Goal: Information Seeking & Learning: Learn about a topic

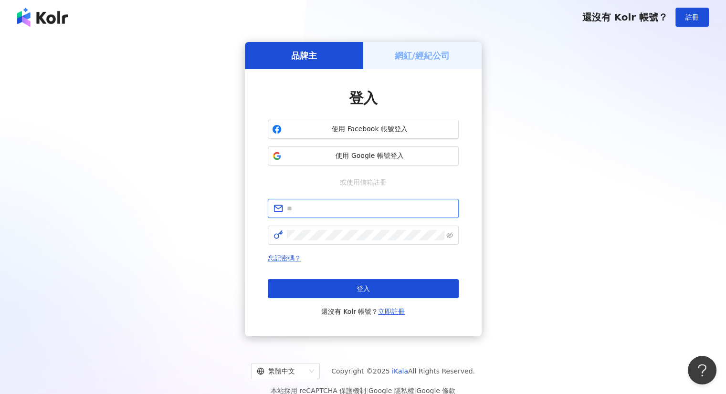
click at [305, 205] on input "text" at bounding box center [370, 208] width 166 height 10
paste input "**********"
type input "**********"
click button "登入" at bounding box center [363, 288] width 191 height 19
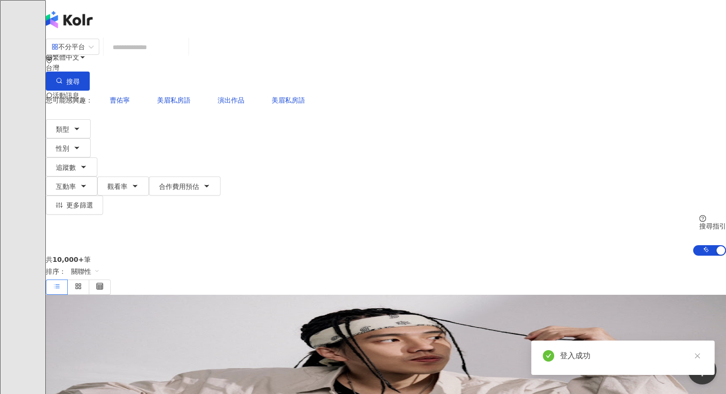
click at [181, 56] on input "search" at bounding box center [145, 47] width 77 height 18
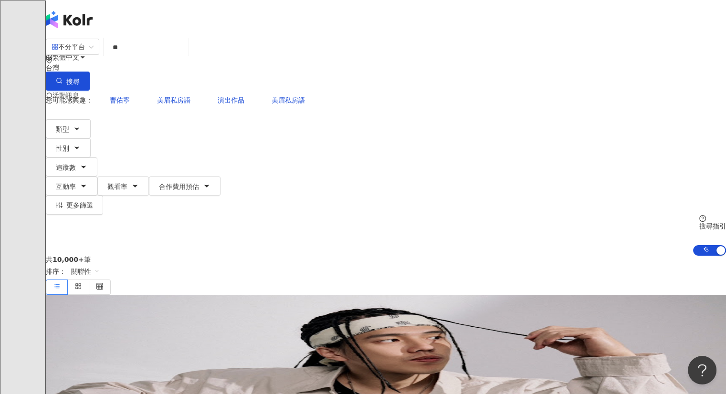
type input "*"
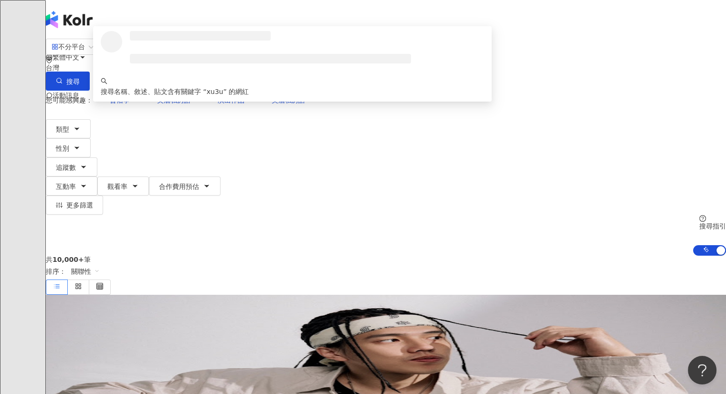
type input "*"
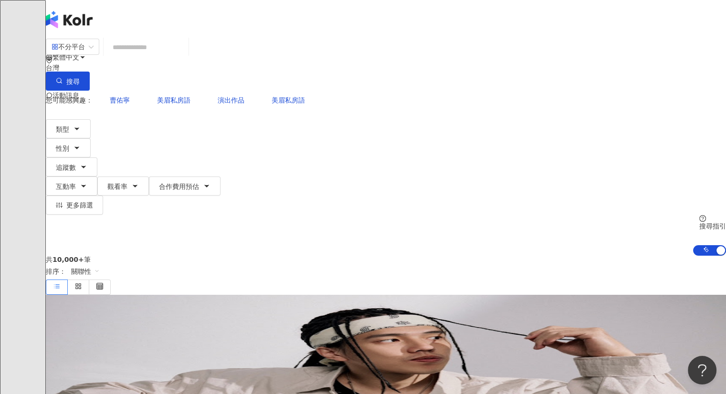
type input "*"
type input "***"
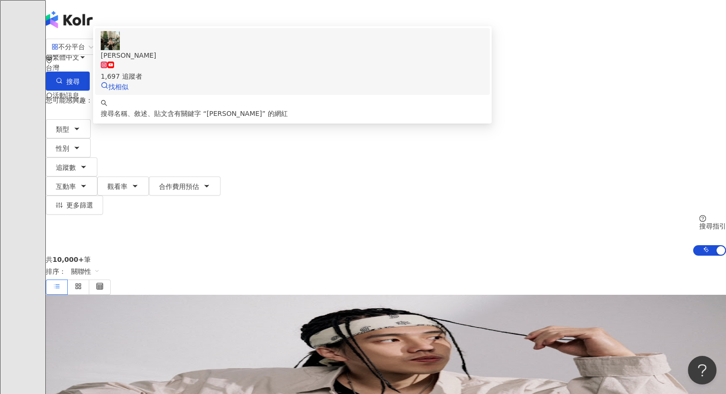
click at [209, 61] on div "李怡臻" at bounding box center [292, 55] width 383 height 10
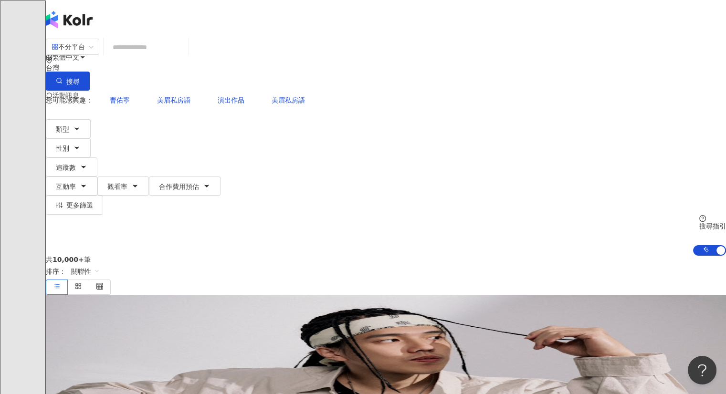
paste input "***"
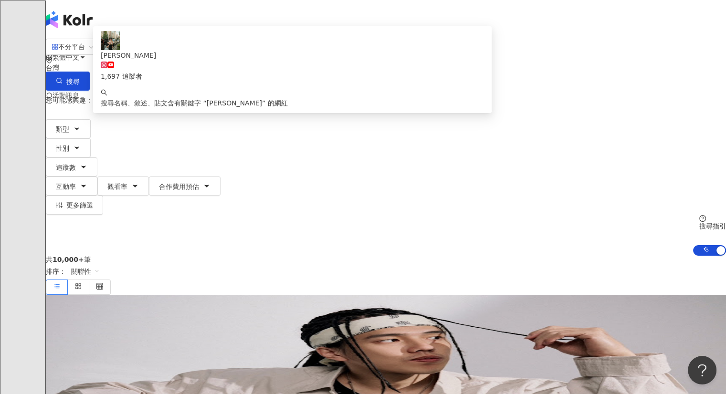
type input "***"
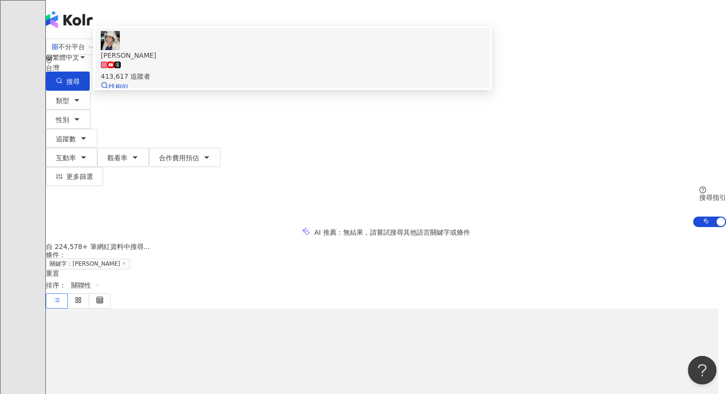
click at [197, 50] on div at bounding box center [292, 40] width 383 height 19
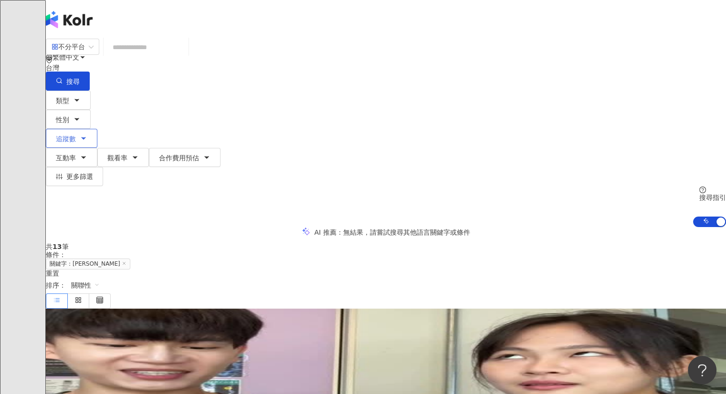
click at [97, 129] on button "追蹤數" at bounding box center [72, 138] width 52 height 19
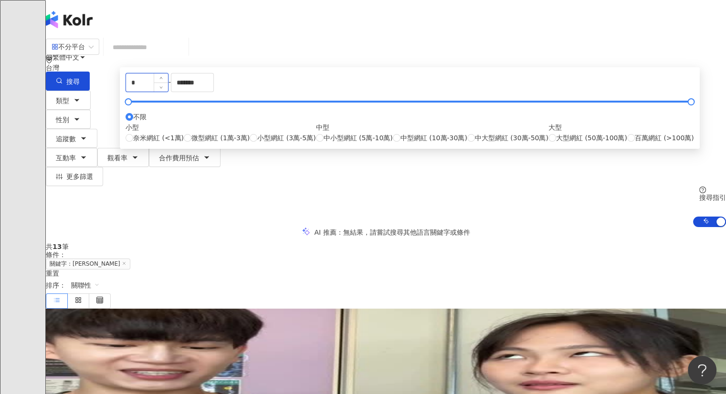
click at [168, 92] on input "*" at bounding box center [147, 82] width 42 height 18
click at [249, 143] on span "微型網紅 (1萬-3萬)" at bounding box center [220, 138] width 58 height 10
type input "*****"
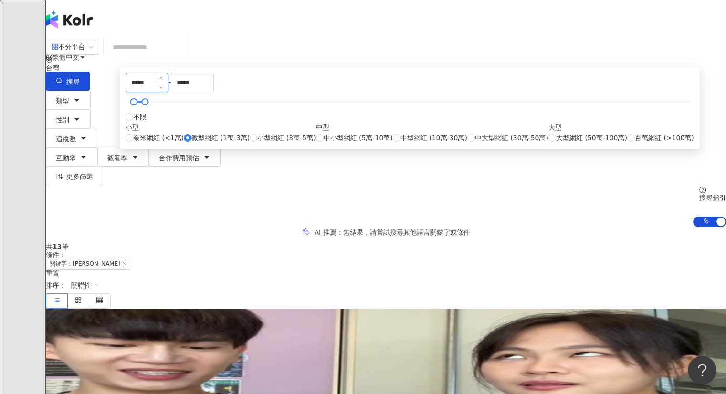
click at [168, 92] on input "*****" at bounding box center [147, 82] width 42 height 18
type input "****"
click at [213, 92] on input "*****" at bounding box center [192, 82] width 42 height 18
type input "*****"
click at [508, 243] on div "共 13 筆 條件 ： 關鍵字：李怡蓁 重置 排序： 關聯性" at bounding box center [386, 275] width 680 height 65
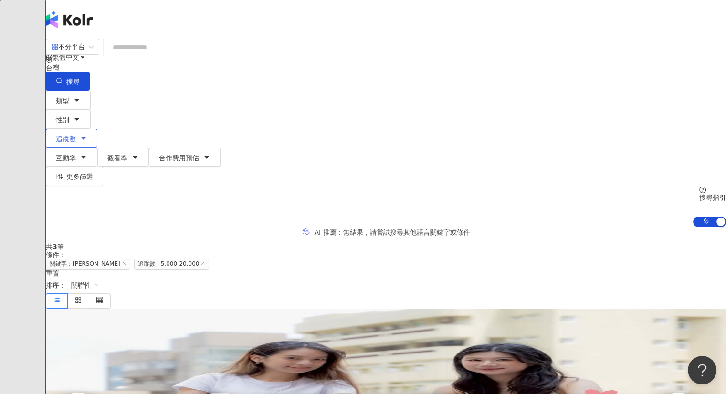
click at [76, 135] on span "追蹤數" at bounding box center [66, 139] width 20 height 8
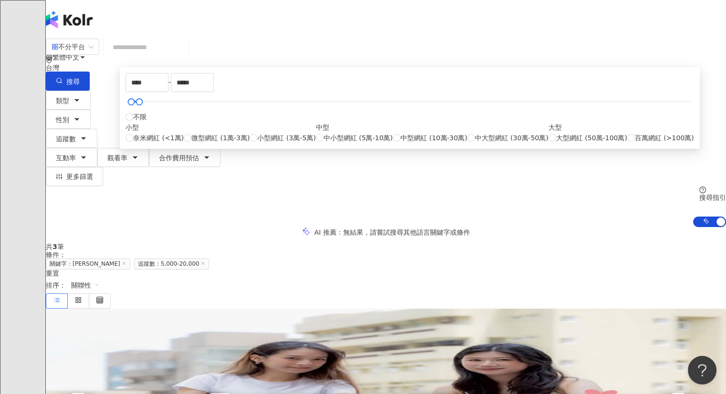
click at [166, 227] on div "AI 推薦 ： 無結果，請嘗試搜尋其他語言關鍵字或條件" at bounding box center [386, 232] width 680 height 10
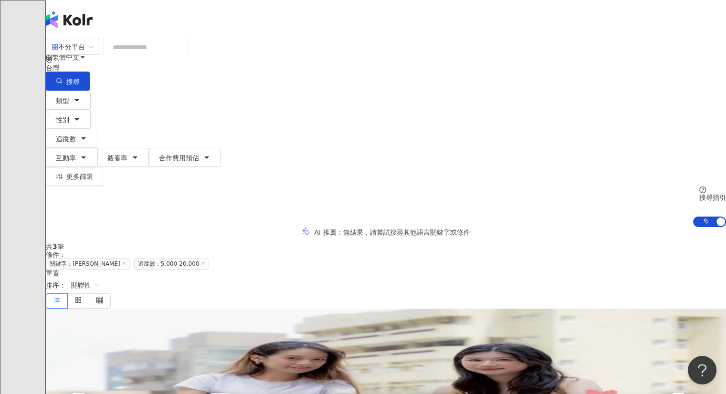
click at [185, 56] on input "search" at bounding box center [145, 47] width 77 height 18
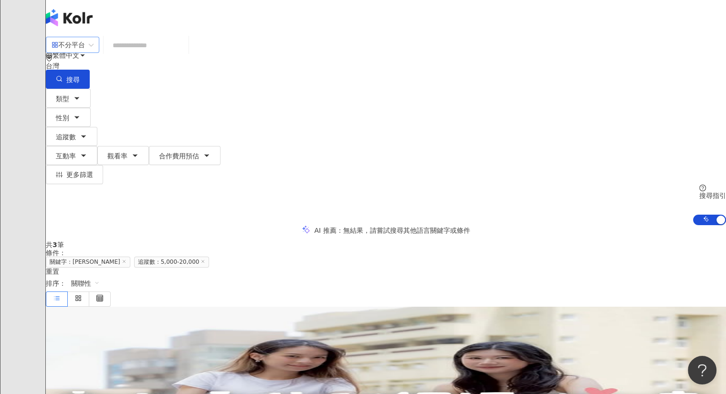
scroll to position [1, 0]
click at [185, 55] on input "search" at bounding box center [145, 46] width 77 height 18
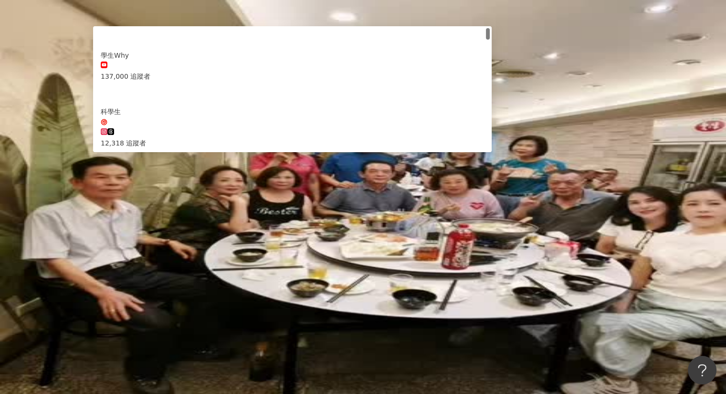
type input "*"
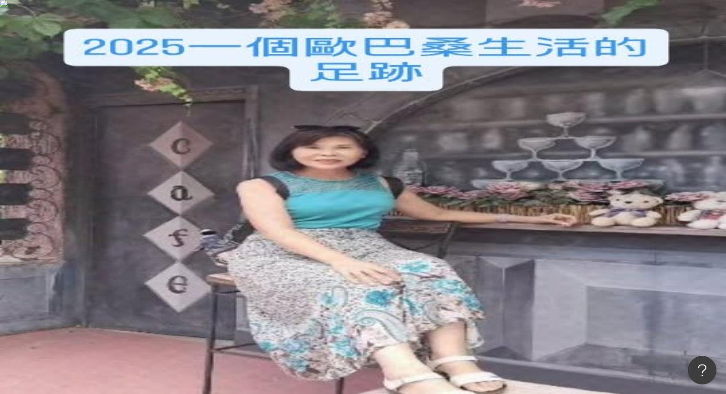
click at [76, 164] on span "追蹤數" at bounding box center [66, 168] width 20 height 8
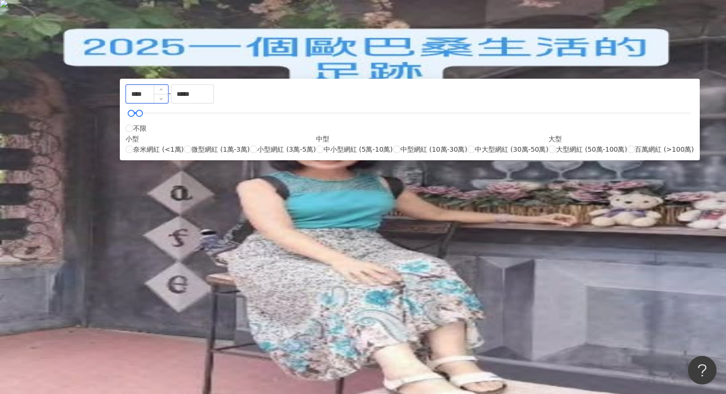
click at [168, 103] on input "****" at bounding box center [147, 94] width 42 height 18
click at [270, 91] on div "您可能感興趣： 學校 考試 教師 升學 學期" at bounding box center [386, 100] width 680 height 19
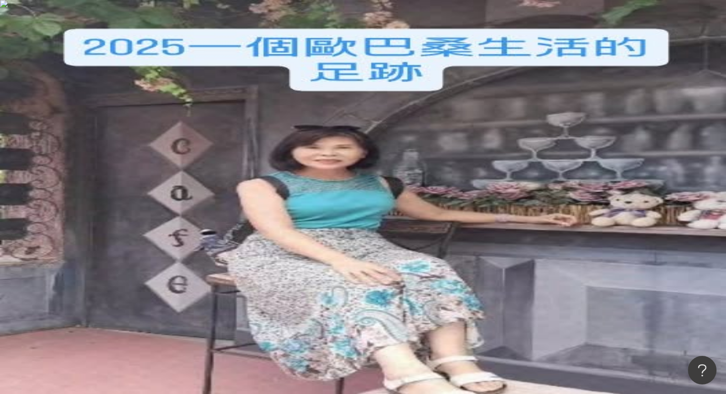
click at [184, 50] on input "search" at bounding box center [145, 47] width 77 height 18
click at [97, 157] on button "追蹤數" at bounding box center [72, 166] width 52 height 19
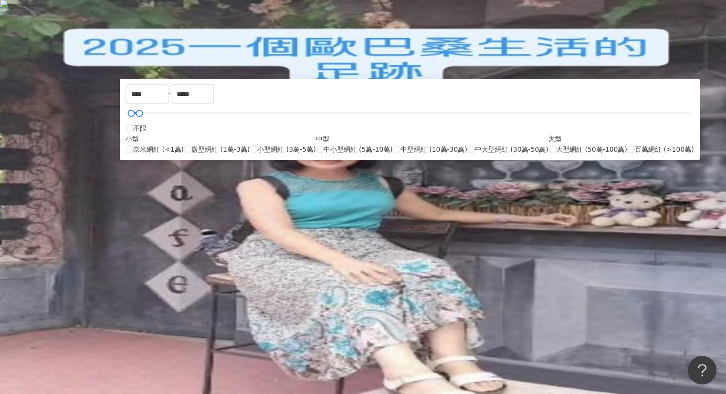
click at [185, 56] on input "search" at bounding box center [145, 47] width 77 height 18
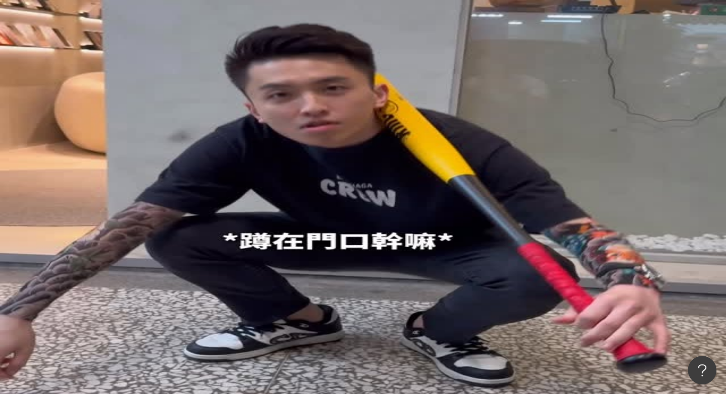
scroll to position [0, 92]
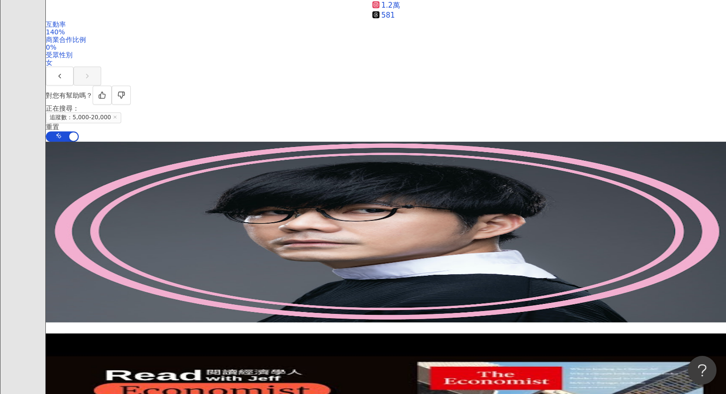
scroll to position [1557, 0]
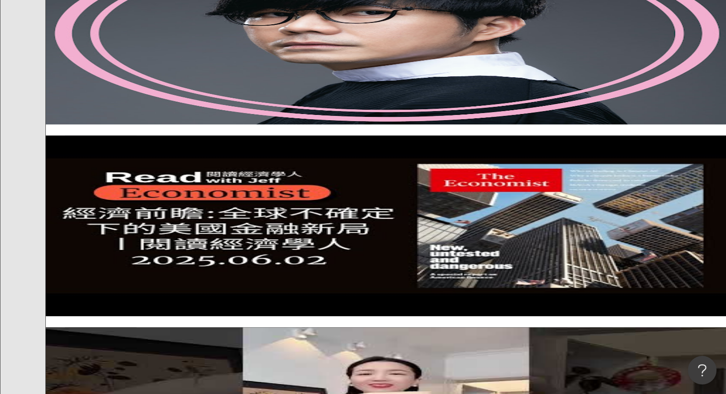
scroll to position [1756, 0]
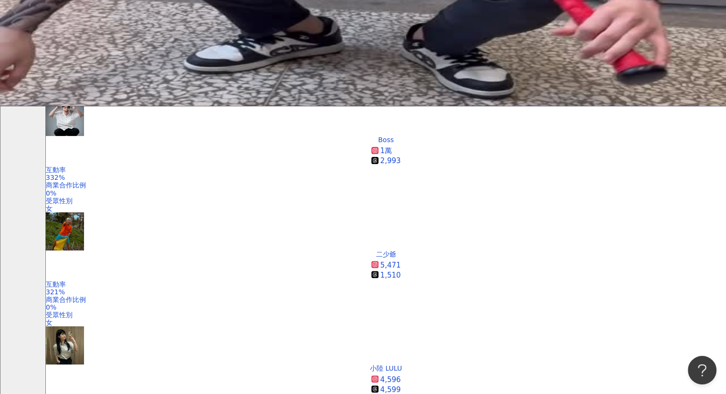
scroll to position [289, 0]
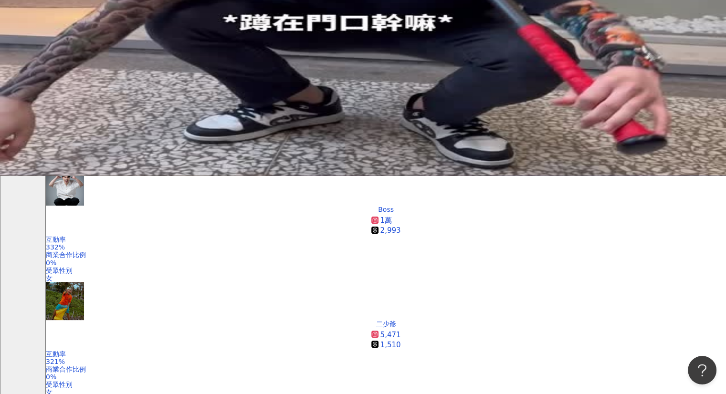
scroll to position [0, 0]
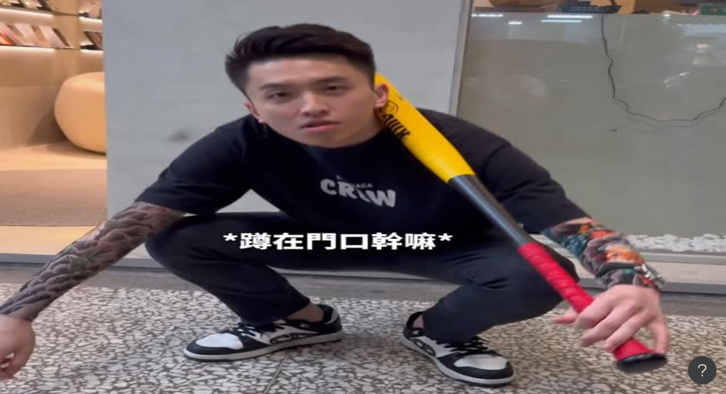
click at [97, 177] on button "互動率" at bounding box center [72, 186] width 52 height 19
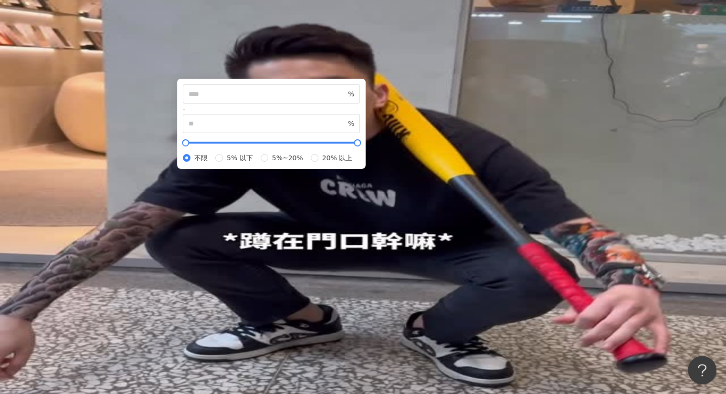
click at [139, 182] on icon "button" at bounding box center [135, 186] width 8 height 8
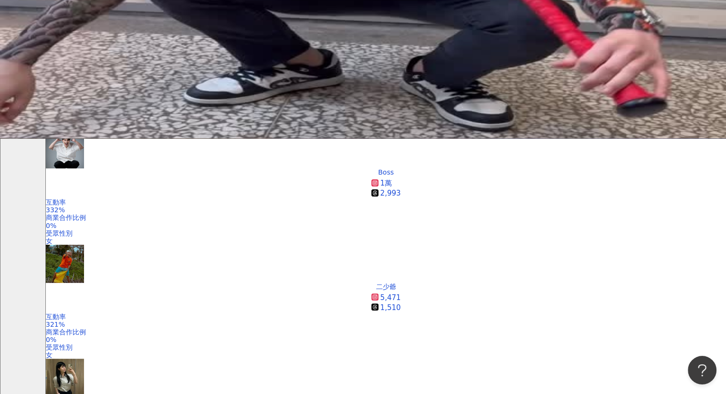
scroll to position [258, 0]
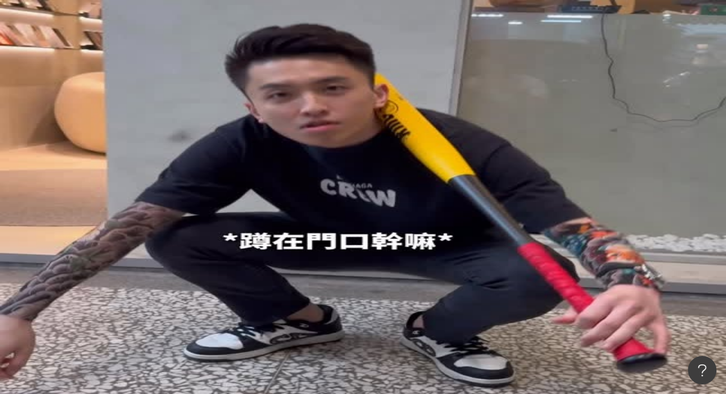
click at [262, 200] on img at bounding box center [363, 197] width 726 height 394
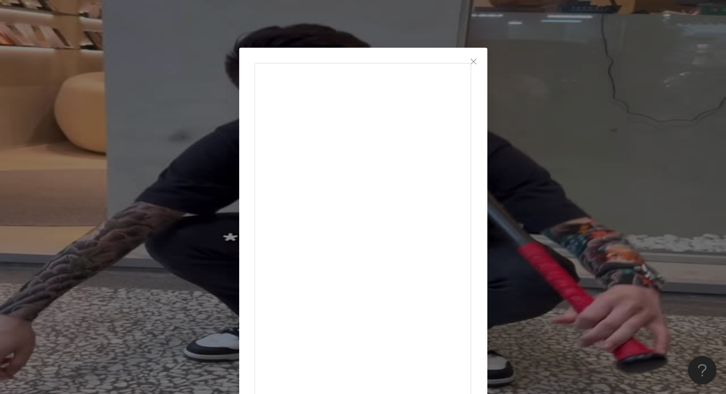
click at [107, 210] on div "かつひろ 2025/6/27 🏂❄️ 最後不知道自己在幹嘛🤣 #スノボ 937 2 1.8萬 查看原始貼文" at bounding box center [363, 197] width 726 height 394
click at [477, 59] on icon "close" at bounding box center [473, 62] width 8 height 8
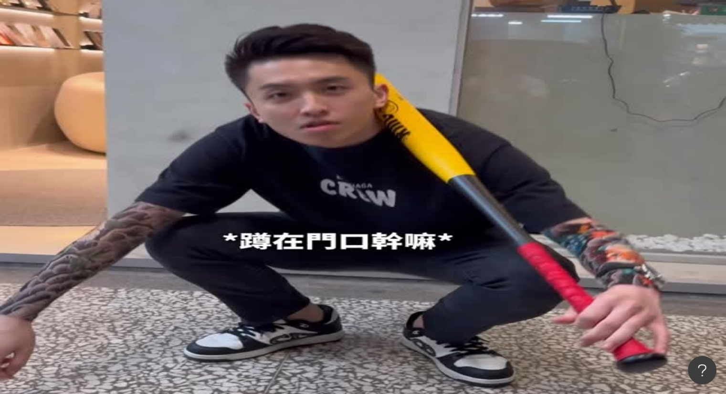
scroll to position [252, 0]
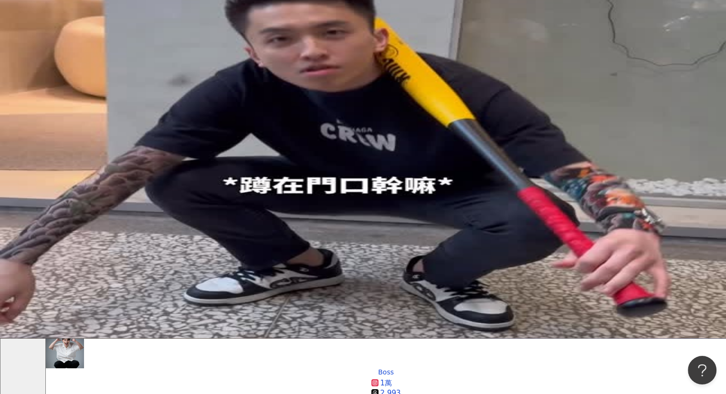
scroll to position [0, 0]
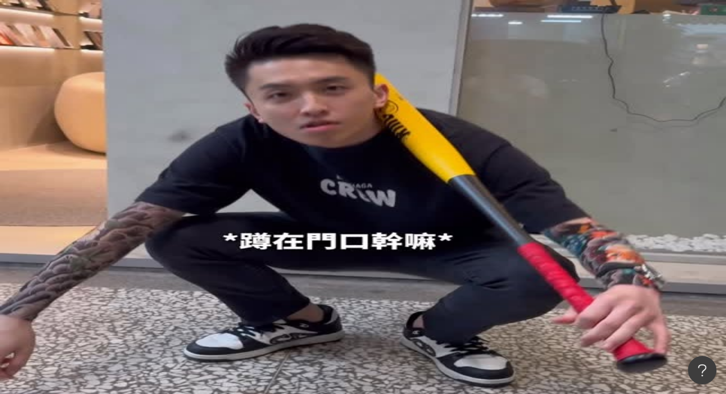
click at [87, 182] on icon "button" at bounding box center [84, 186] width 8 height 8
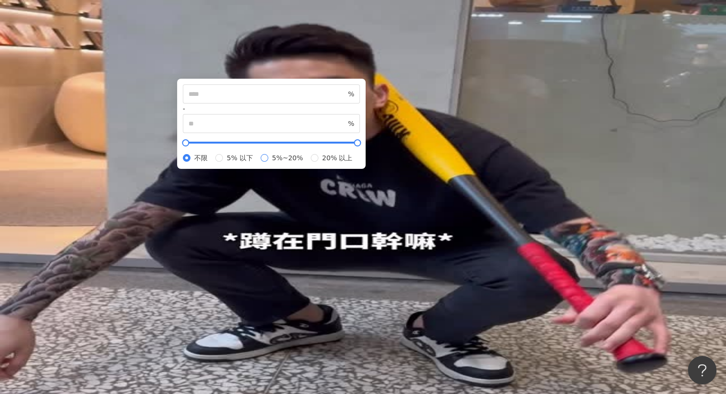
click at [301, 163] on span "5%~20%" at bounding box center [287, 158] width 39 height 10
type input "*"
type input "**"
click at [127, 183] on span "觀看率" at bounding box center [117, 187] width 20 height 8
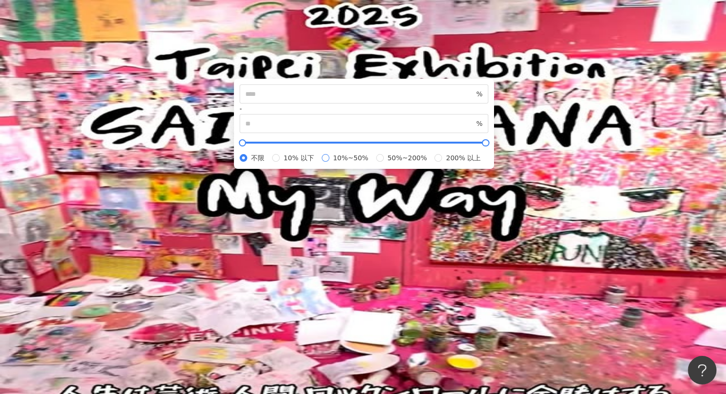
click at [353, 163] on span "10%~50%" at bounding box center [350, 158] width 43 height 10
type input "**"
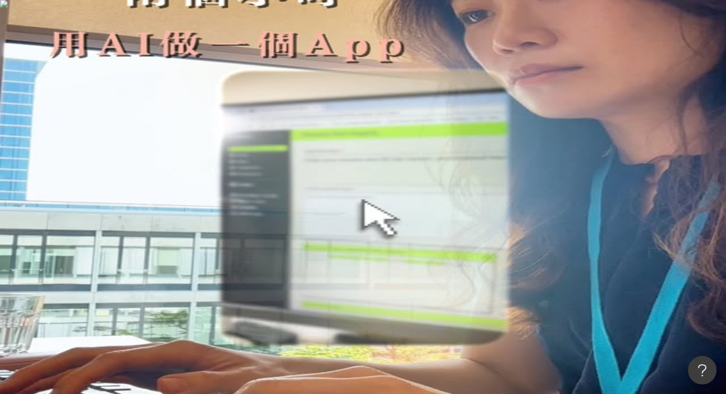
click at [76, 183] on span "互動率" at bounding box center [66, 187] width 20 height 8
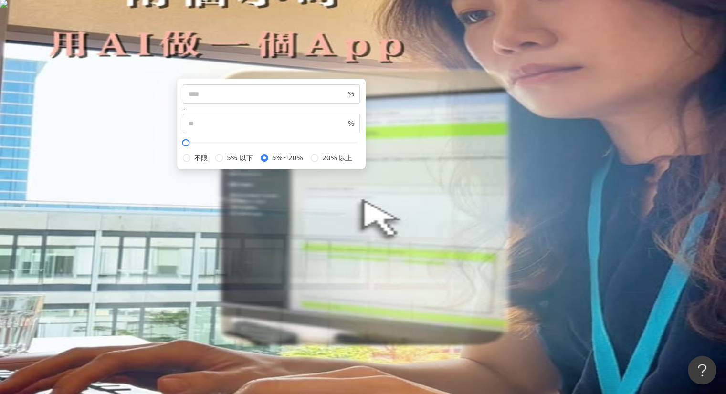
click at [149, 177] on button "觀看率" at bounding box center [123, 186] width 52 height 19
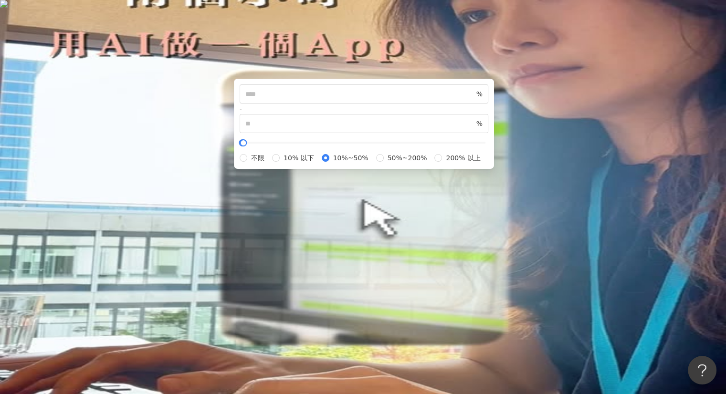
click at [149, 177] on button "觀看率" at bounding box center [123, 186] width 52 height 19
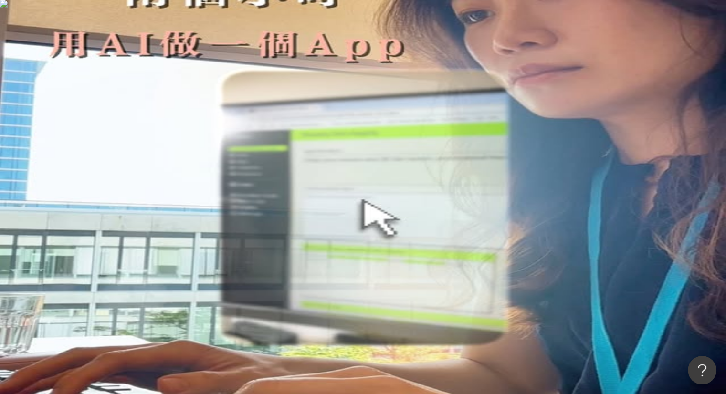
click at [149, 177] on button "觀看率" at bounding box center [123, 186] width 52 height 19
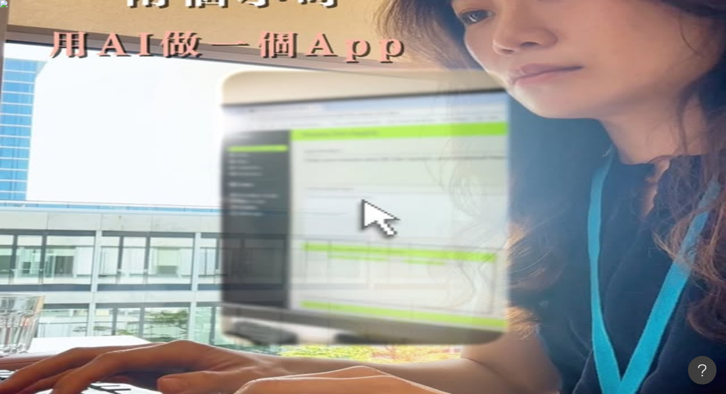
click at [220, 177] on button "合作費用預估" at bounding box center [185, 186] width 72 height 19
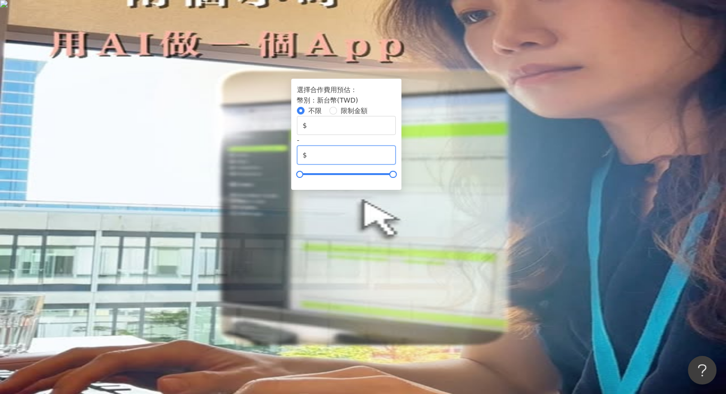
click at [390, 160] on input "*******" at bounding box center [349, 155] width 81 height 10
type input "*****"
click at [528, 100] on div "您可能感興趣： 學校 考試 曹佑寧 美眉私房語 類型 性別 追蹤數 互動率 觀看率 合作費用預估 更多篩選 **** - ***** 不限 小型 奈米網紅 (…" at bounding box center [386, 173] width 680 height 165
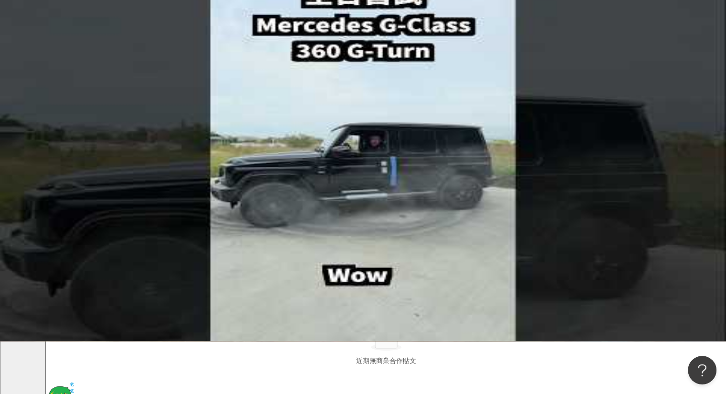
scroll to position [52, 0]
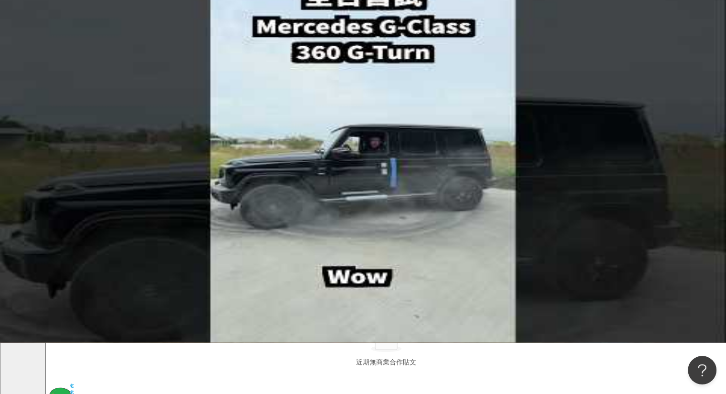
click at [69, 93] on span "性別" at bounding box center [62, 97] width 13 height 8
click at [69, 74] on span "類型" at bounding box center [62, 78] width 13 height 8
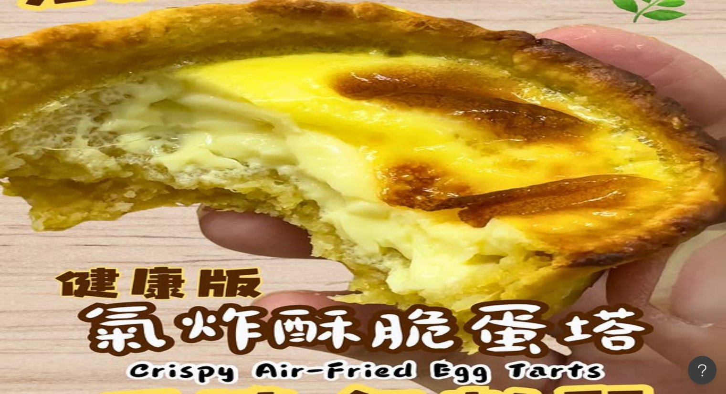
click at [93, 201] on span "更多篩選" at bounding box center [79, 205] width 27 height 8
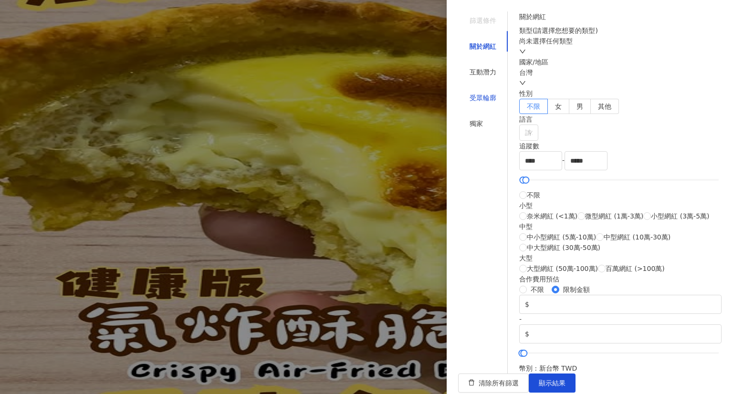
click at [478, 93] on div "受眾輪廓" at bounding box center [482, 98] width 27 height 10
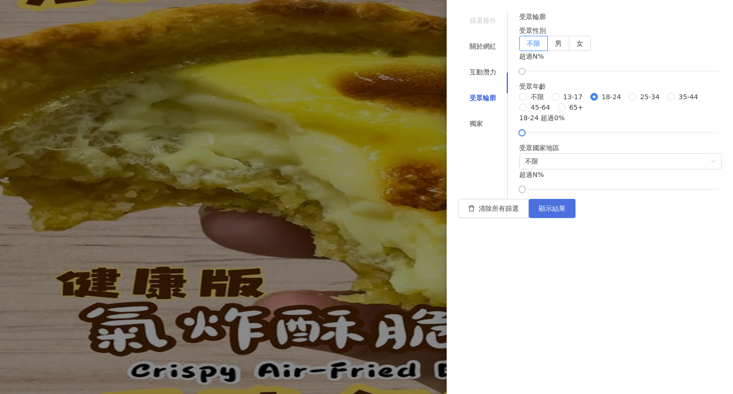
click at [565, 212] on span "顯示結果" at bounding box center [552, 209] width 27 height 8
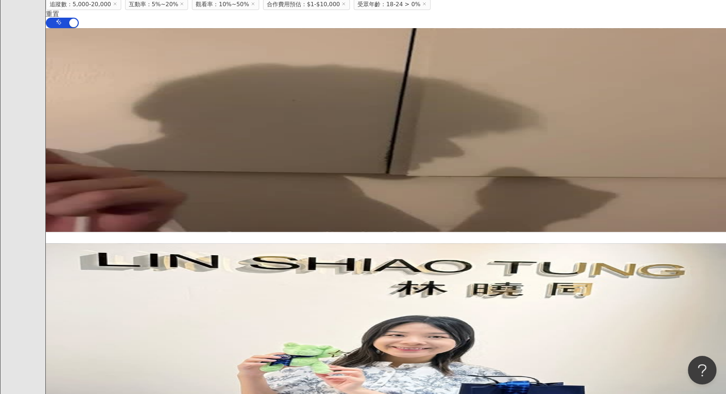
scroll to position [257, 0]
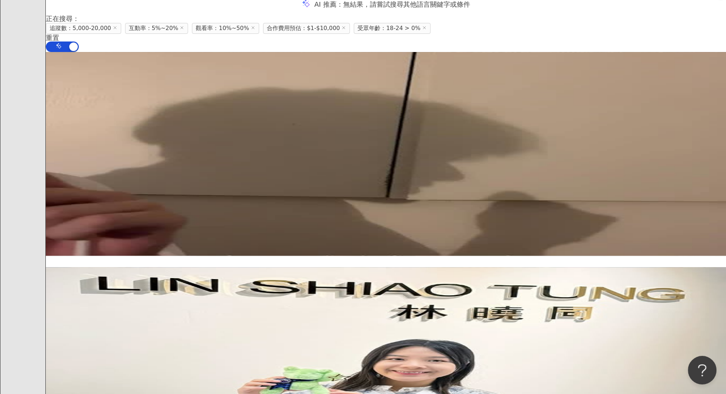
click at [85, 339] on span "Yin?blogger" at bounding box center [65, 343] width 39 height 8
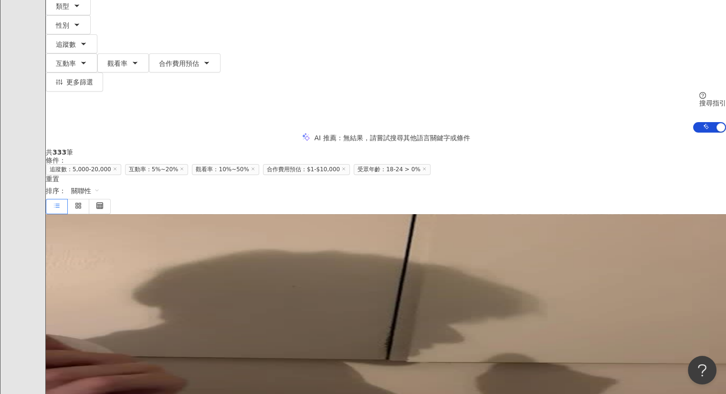
scroll to position [120, 0]
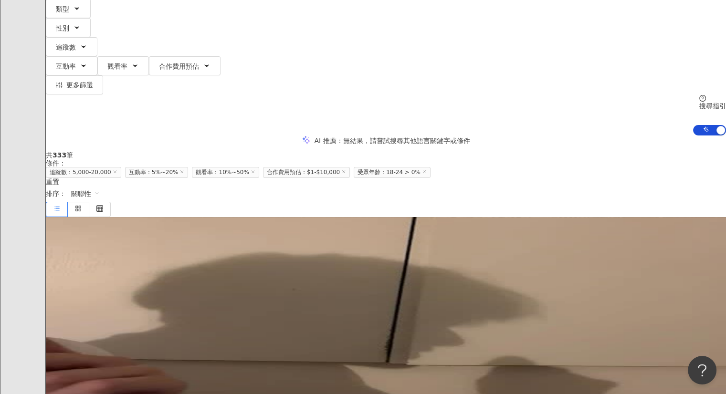
click at [186, 178] on div "重置" at bounding box center [386, 182] width 680 height 8
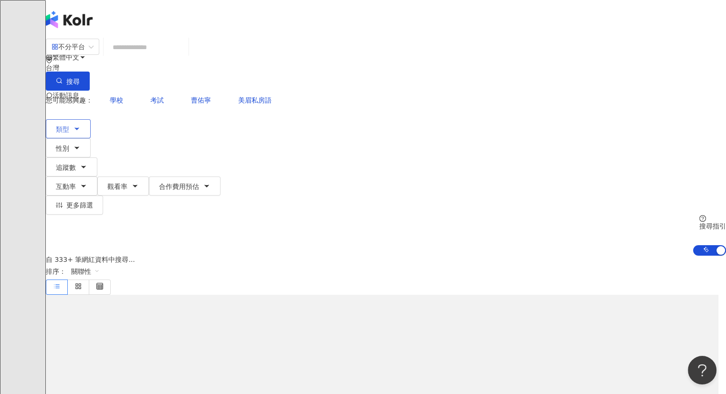
click at [81, 125] on icon "button" at bounding box center [77, 129] width 8 height 8
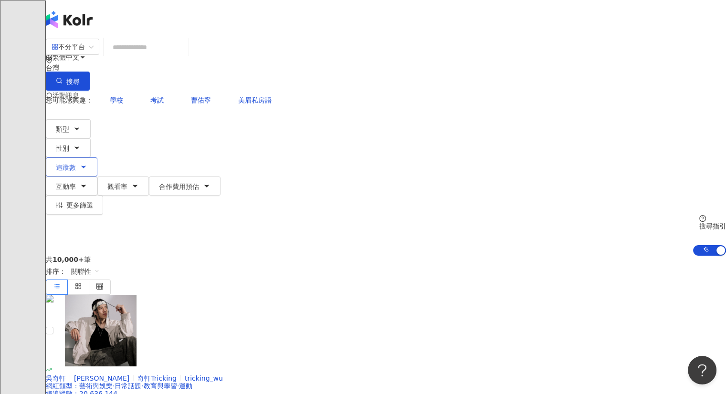
click at [76, 164] on span "追蹤數" at bounding box center [66, 168] width 20 height 8
type input "*"
type input "*******"
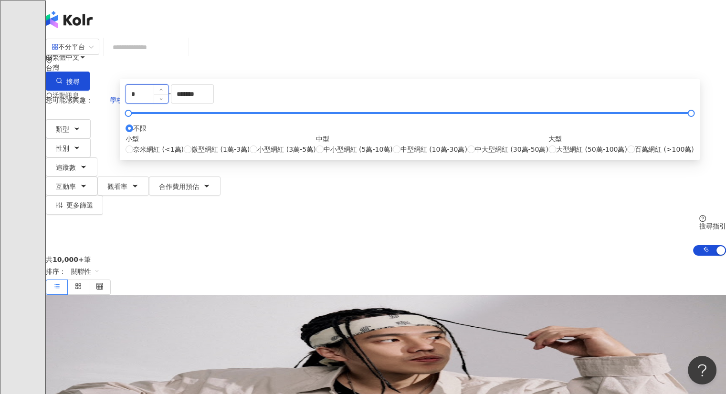
click at [168, 103] on input "*" at bounding box center [147, 94] width 42 height 18
type input "****"
click at [213, 103] on input "*******" at bounding box center [192, 94] width 42 height 18
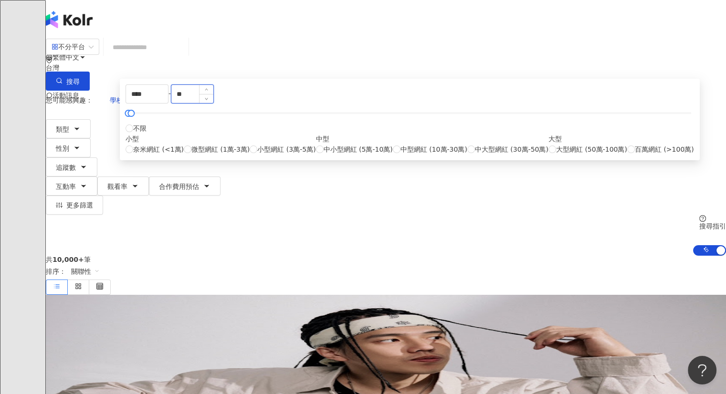
type input "*"
type input "*****"
click at [97, 177] on button "互動率" at bounding box center [72, 186] width 52 height 19
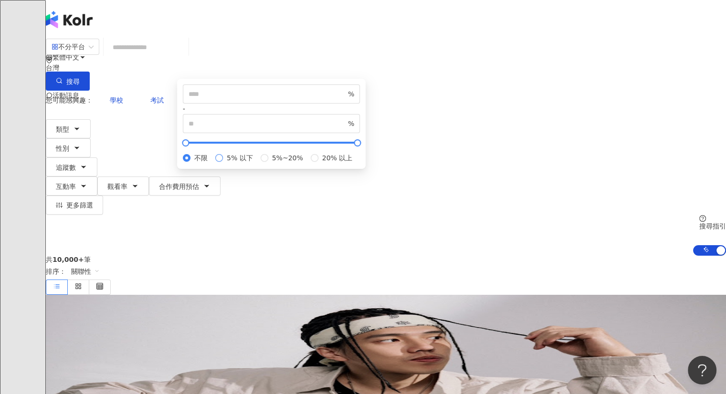
click at [257, 163] on span "5% 以下" at bounding box center [240, 158] width 34 height 10
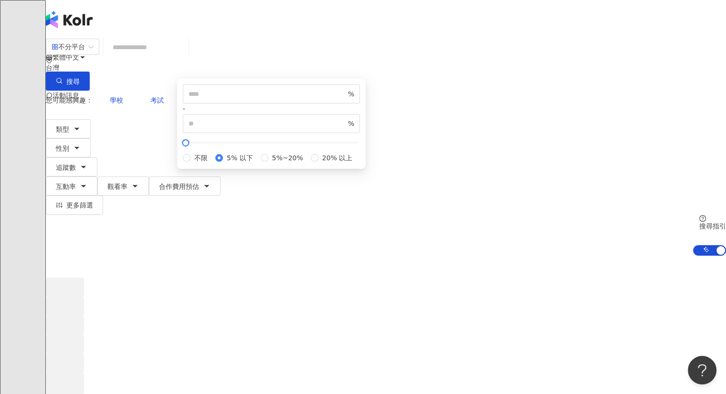
type input "*"
click at [290, 163] on span "5%~20%" at bounding box center [287, 158] width 39 height 10
type input "*"
type input "**"
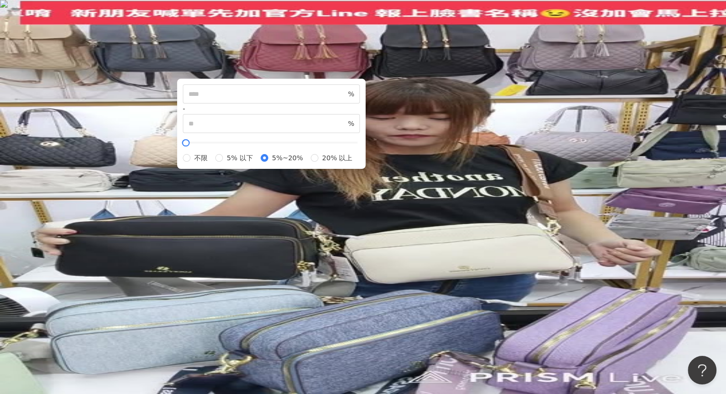
click at [139, 182] on icon "button" at bounding box center [135, 186] width 8 height 8
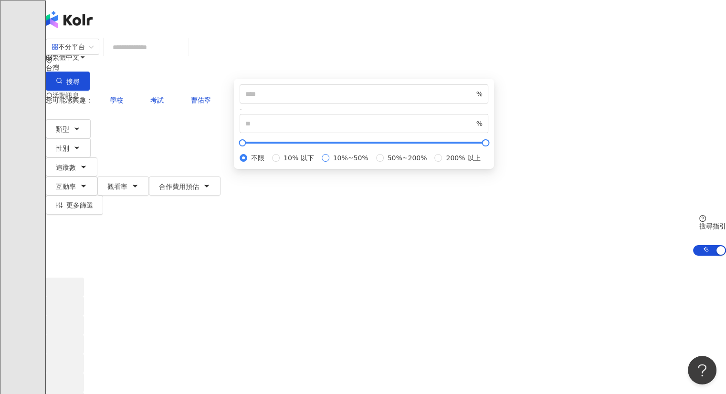
click at [340, 163] on label "10%~50%" at bounding box center [347, 158] width 51 height 10
type input "**"
click at [340, 163] on span "10%~50%" at bounding box center [350, 158] width 43 height 10
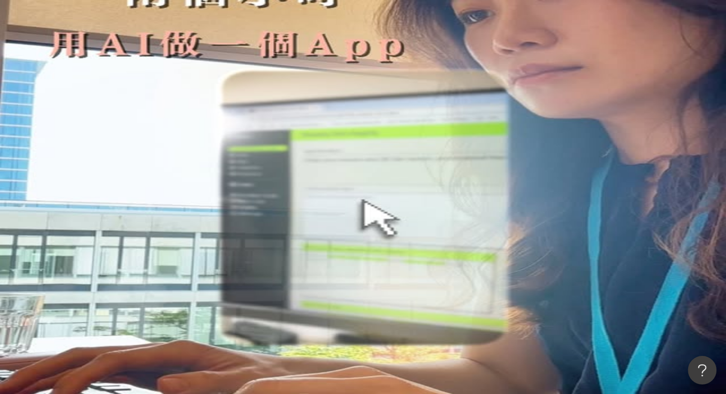
click at [220, 177] on button "合作費用預估" at bounding box center [185, 186] width 72 height 19
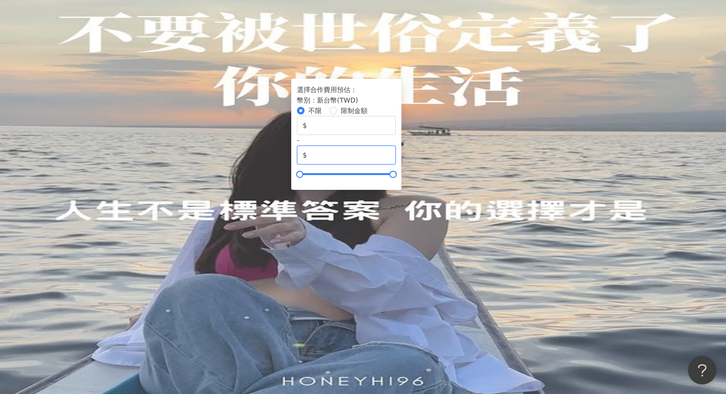
click at [390, 160] on input "*******" at bounding box center [349, 155] width 81 height 10
type input "*****"
click at [93, 201] on span "更多篩選" at bounding box center [79, 205] width 27 height 8
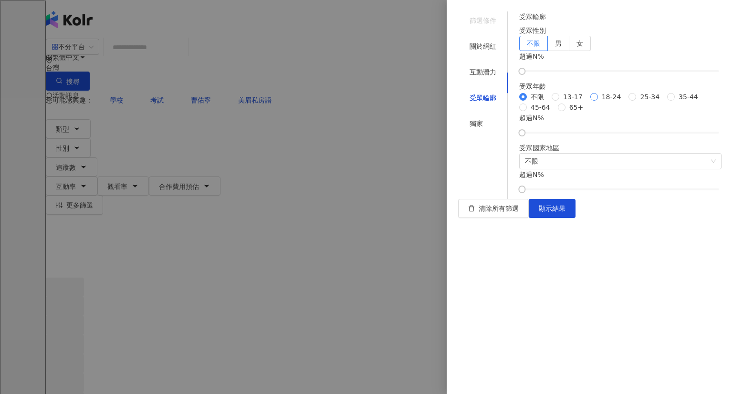
click at [598, 102] on span "18-24" at bounding box center [611, 97] width 27 height 10
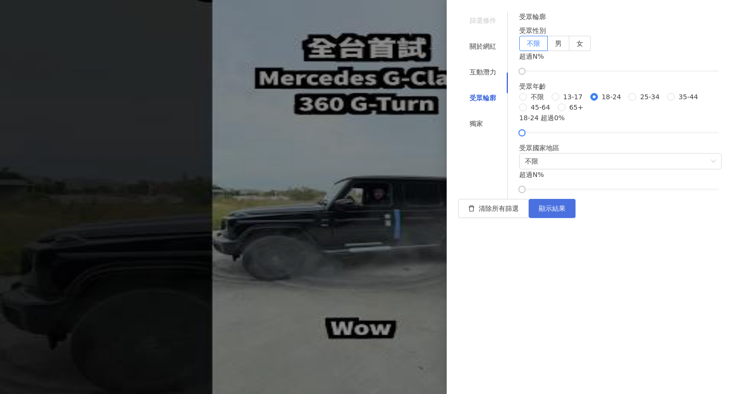
click at [575, 218] on button "顯示結果" at bounding box center [552, 208] width 47 height 19
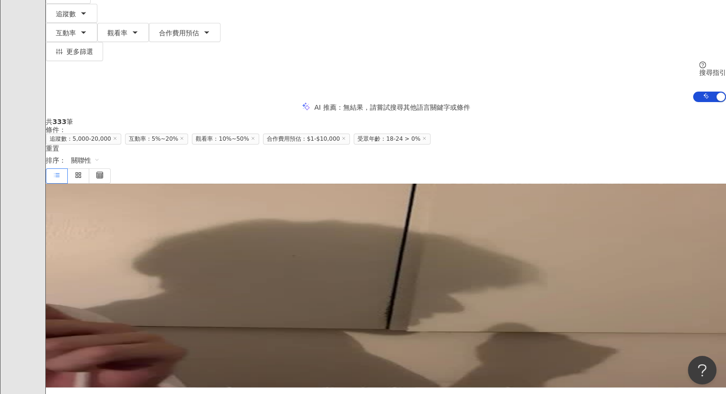
scroll to position [92, 0]
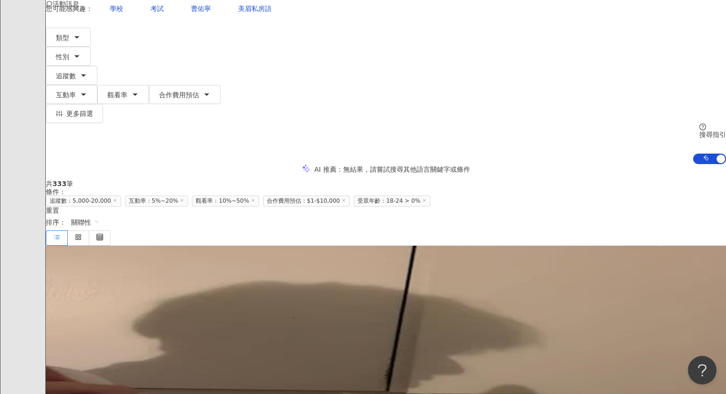
click at [353, 196] on span "受眾年齡：18-24 > 0%" at bounding box center [391, 201] width 77 height 11
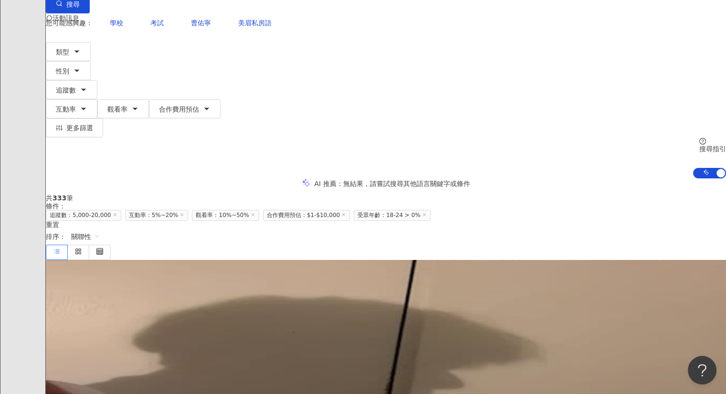
click at [422, 212] on icon at bounding box center [424, 214] width 5 height 5
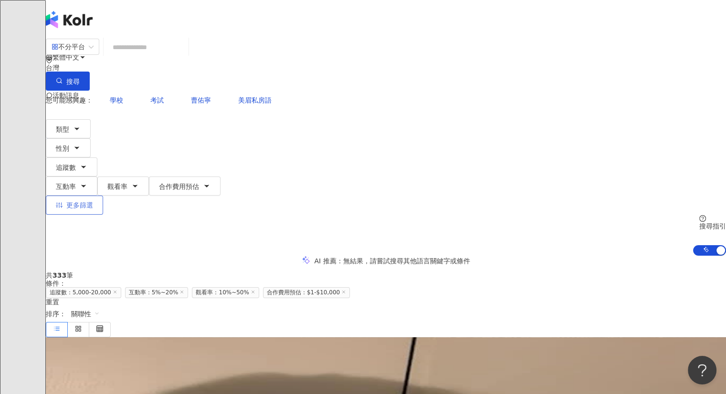
click at [93, 201] on span "更多篩選" at bounding box center [79, 205] width 27 height 8
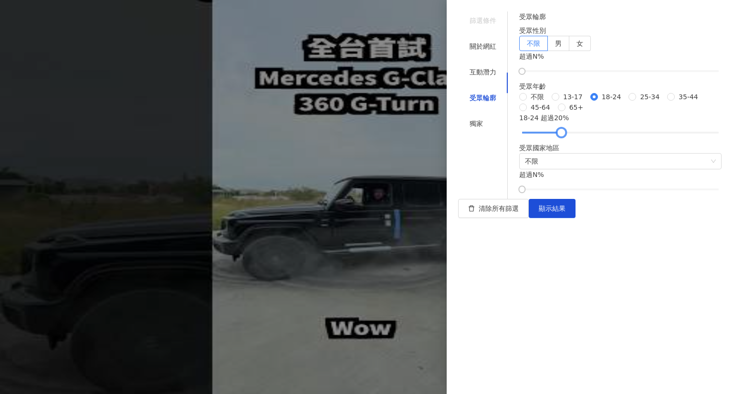
click at [572, 135] on div at bounding box center [620, 133] width 197 height 6
click at [597, 135] on div at bounding box center [620, 133] width 197 height 6
click at [650, 135] on div "18-24 超過 34 %" at bounding box center [620, 124] width 202 height 23
click at [640, 135] on div at bounding box center [620, 133] width 197 height 6
click at [635, 135] on div at bounding box center [637, 132] width 5 height 5
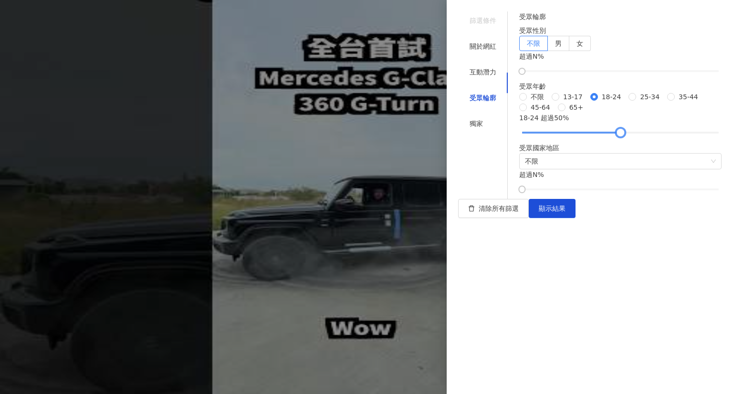
drag, startPoint x: 629, startPoint y: 312, endPoint x: 624, endPoint y: 313, distance: 5.6
click at [624, 135] on div at bounding box center [620, 133] width 197 height 6
click at [575, 218] on button "顯示結果" at bounding box center [552, 208] width 47 height 19
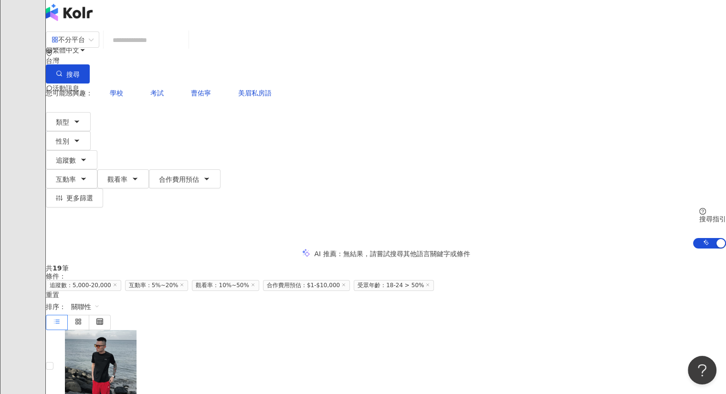
scroll to position [8, 0]
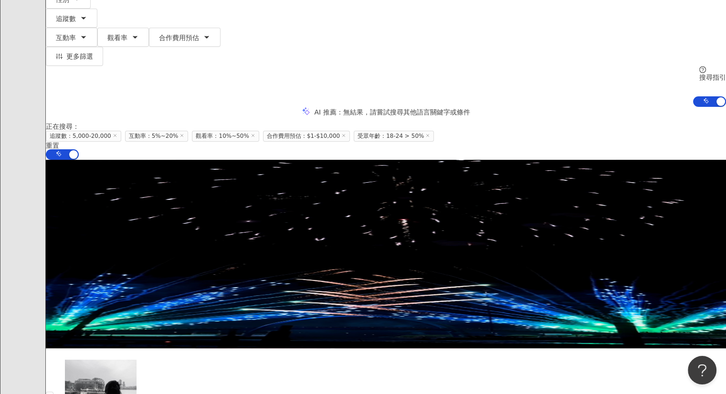
scroll to position [195, 0]
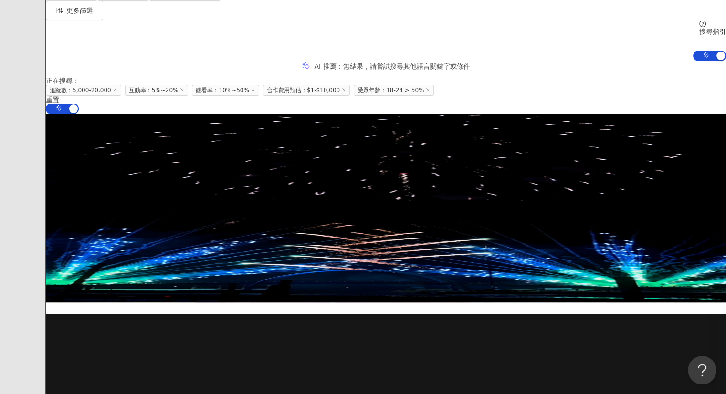
click at [141, 393] on span "醫療與健康" at bounding box center [124, 397] width 33 height 8
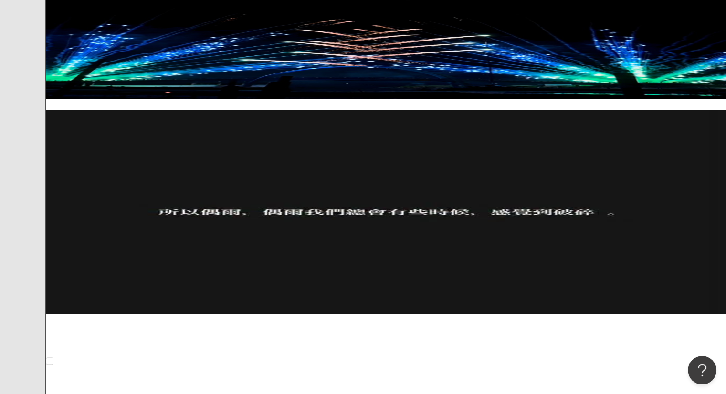
scroll to position [423, 0]
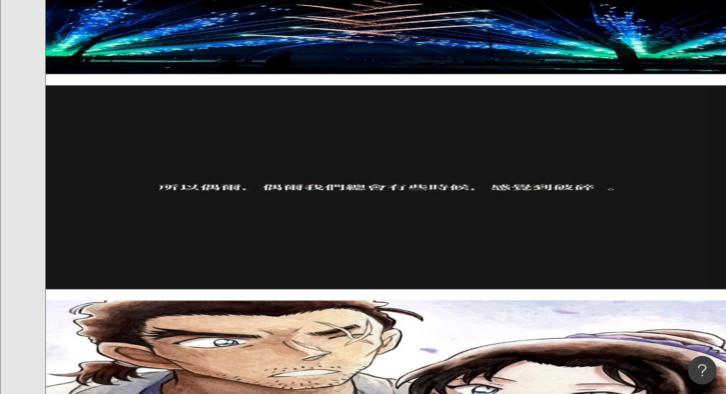
click at [101, 372] on span "桑桑" at bounding box center [73, 376] width 55 height 8
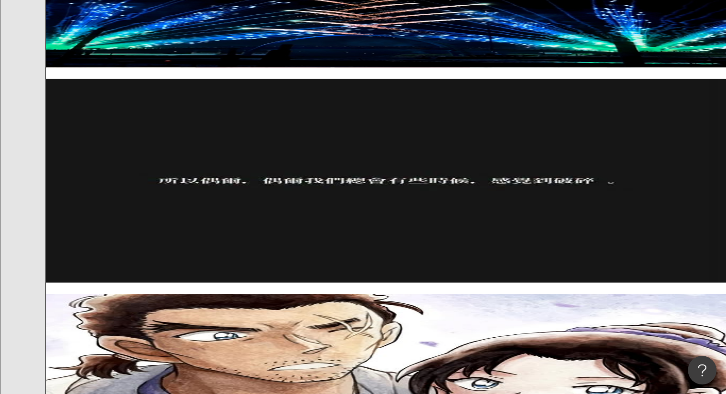
scroll to position [553, 0]
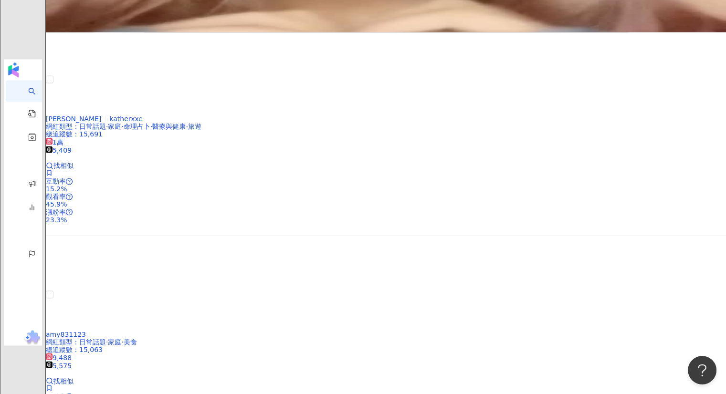
scroll to position [1555, 0]
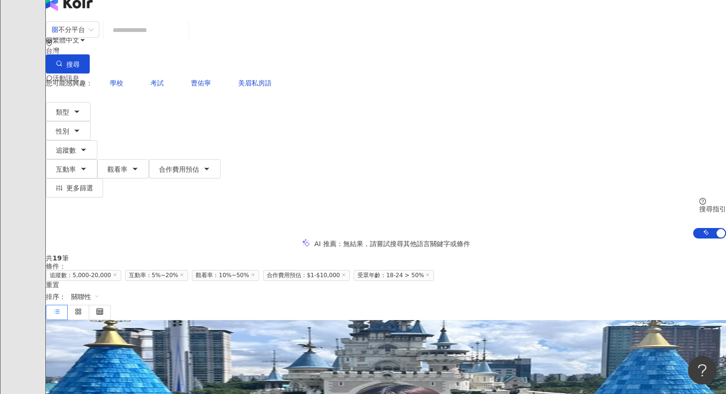
scroll to position [8, 0]
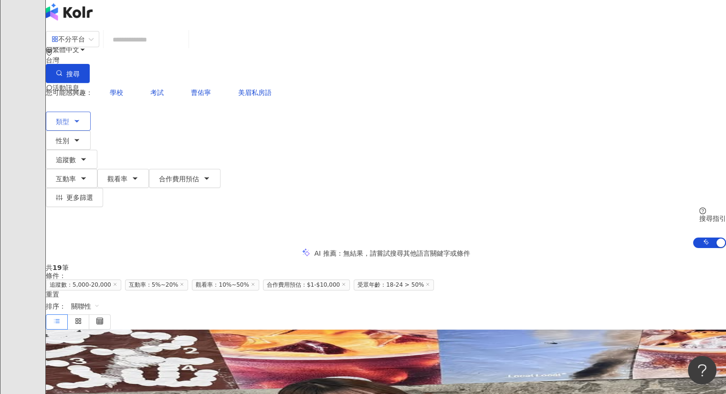
click at [91, 112] on button "類型" at bounding box center [68, 121] width 45 height 19
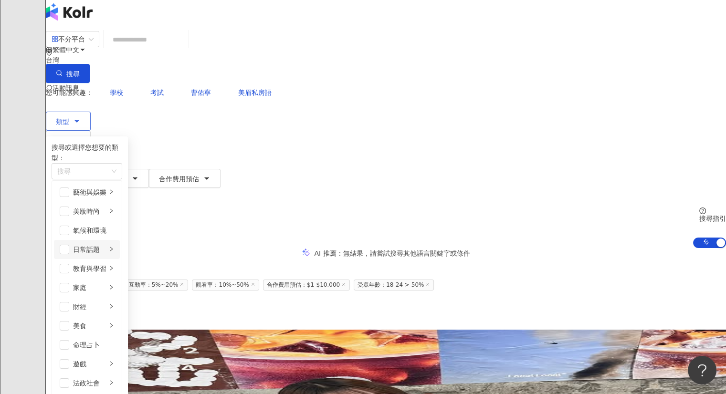
scroll to position [140, 0]
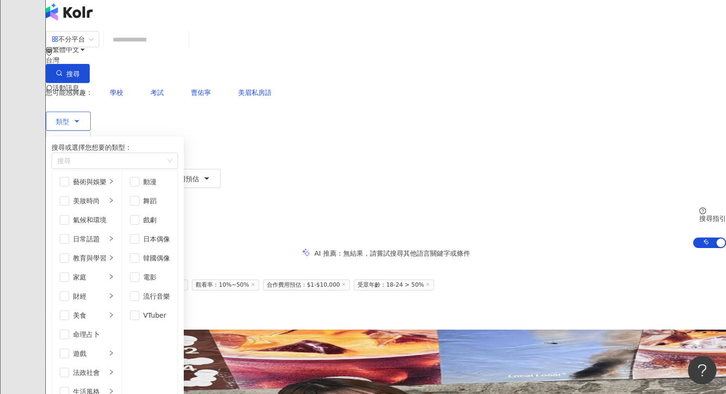
click at [185, 48] on input "search" at bounding box center [145, 40] width 77 height 18
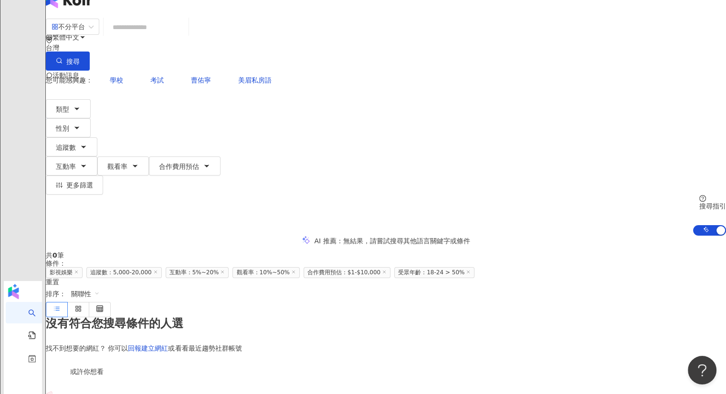
scroll to position [18, 0]
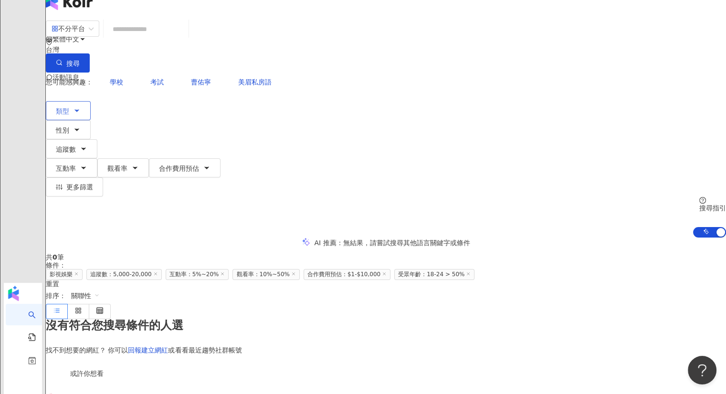
click at [81, 107] on icon "button" at bounding box center [77, 111] width 8 height 8
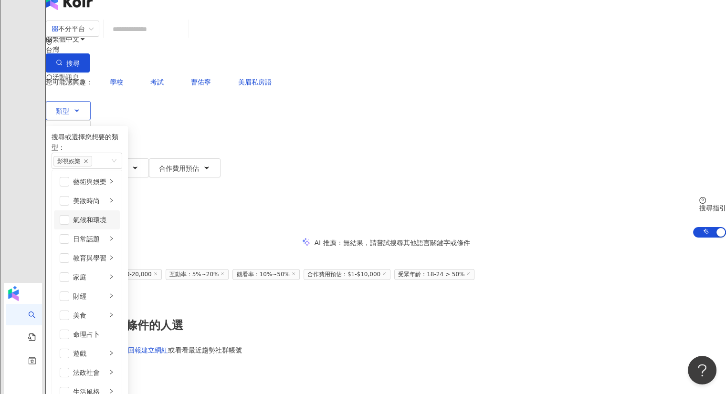
scroll to position [0, 0]
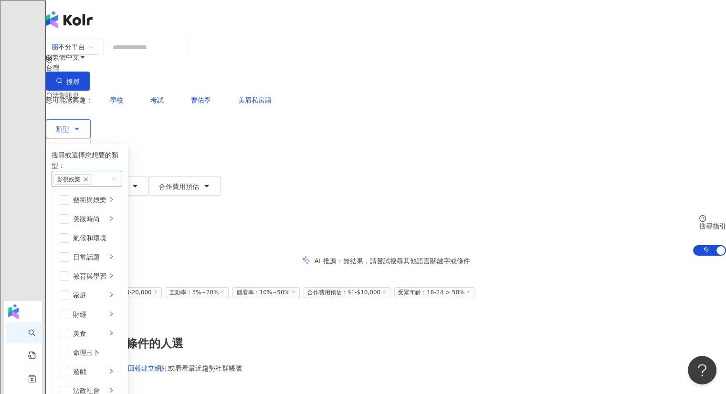
click at [88, 177] on icon "close" at bounding box center [85, 179] width 5 height 5
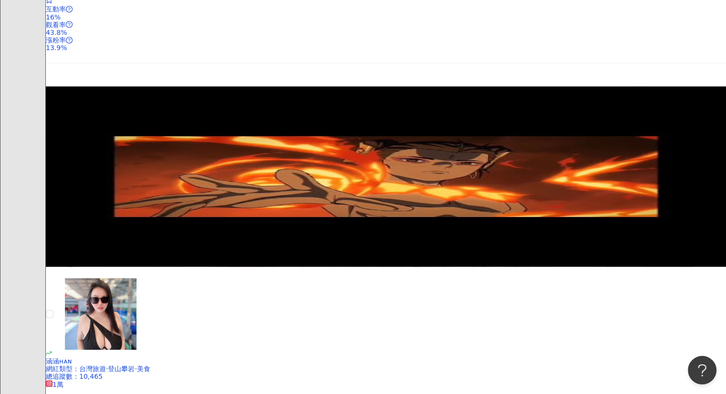
scroll to position [830, 0]
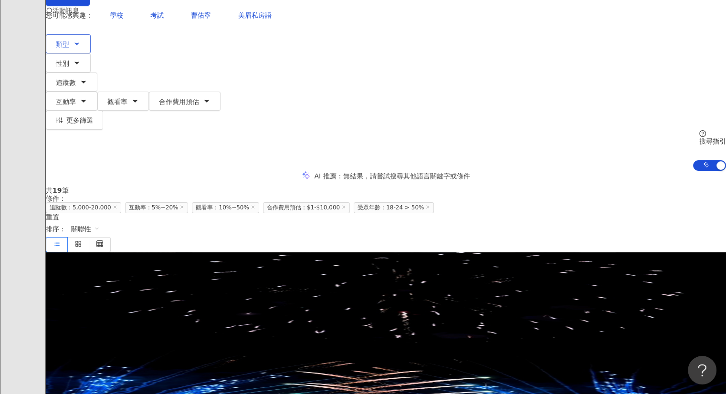
scroll to position [0, 0]
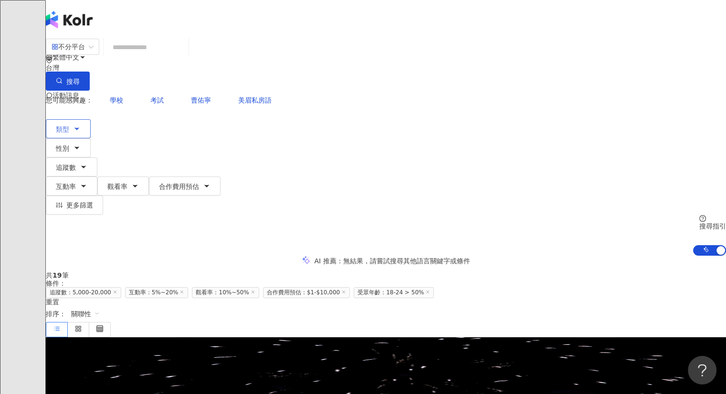
click at [185, 56] on input "search" at bounding box center [145, 47] width 77 height 18
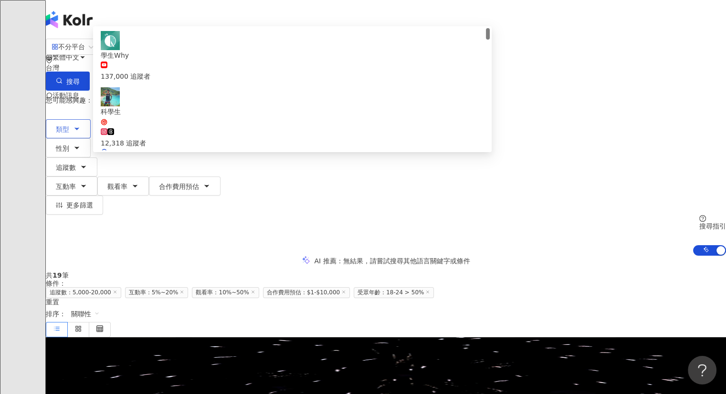
type input "*"
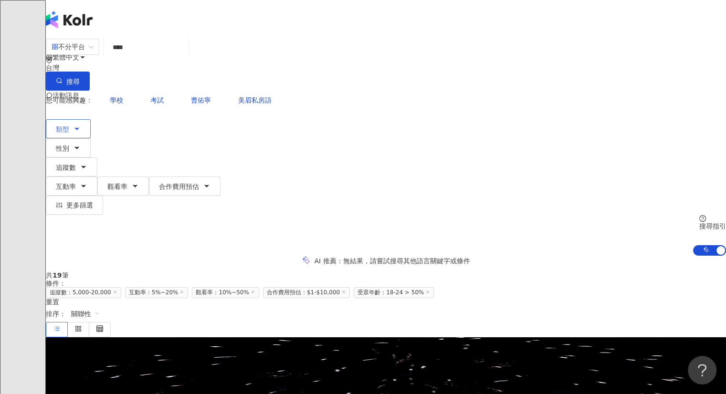
type input "****"
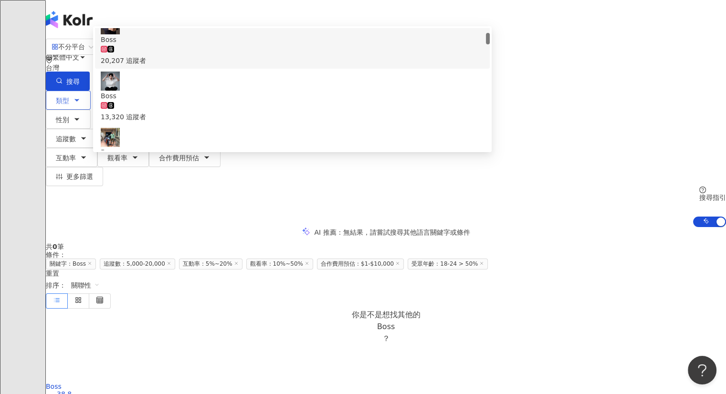
scroll to position [51, 0]
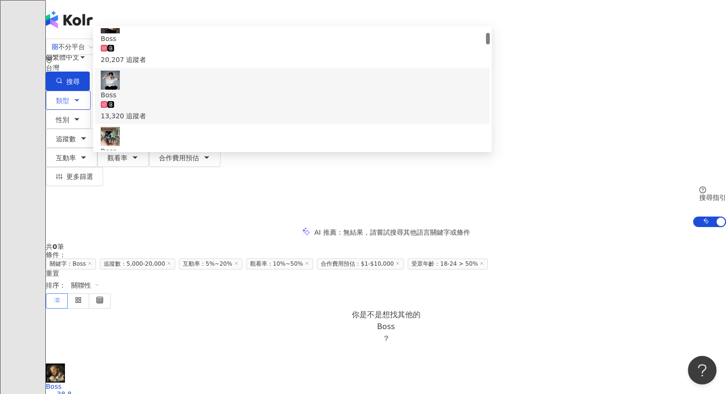
click at [208, 100] on div "Boss" at bounding box center [292, 95] width 383 height 10
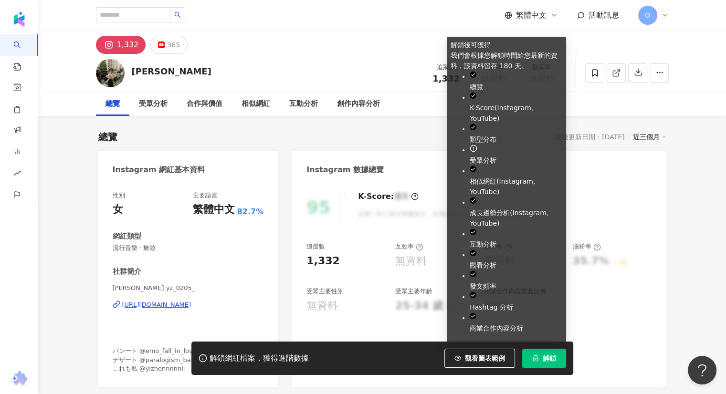
click at [546, 358] on span "解鎖" at bounding box center [548, 358] width 13 height 8
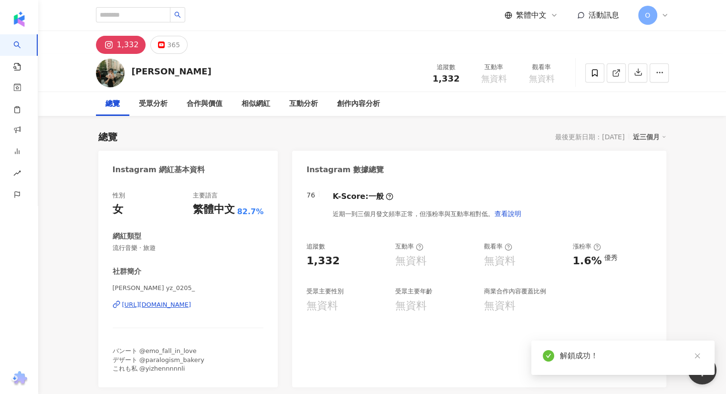
click at [104, 77] on img at bounding box center [110, 73] width 29 height 29
click at [118, 73] on img at bounding box center [110, 73] width 29 height 29
drag, startPoint x: 164, startPoint y: 68, endPoint x: 134, endPoint y: 69, distance: 30.1
click at [134, 69] on div "李怡臻 追蹤數 1,332 互動率 無資料 觀看率 無資料" at bounding box center [382, 73] width 611 height 38
copy div "李怡臻"
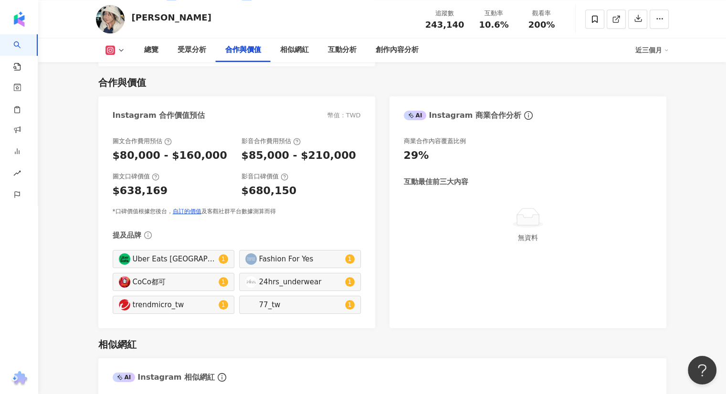
scroll to position [1290, 0]
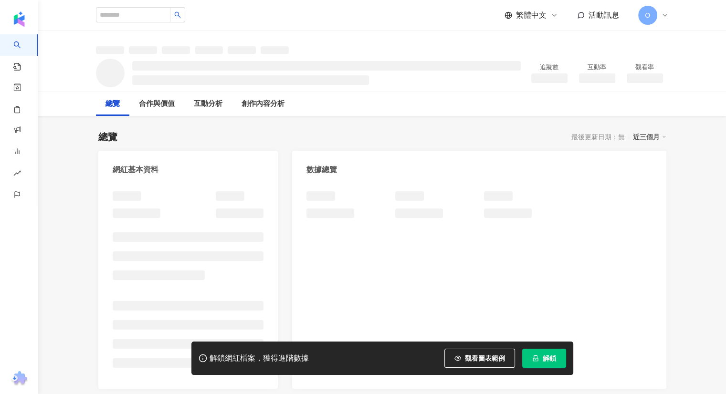
click at [533, 359] on icon "lock" at bounding box center [535, 358] width 7 height 7
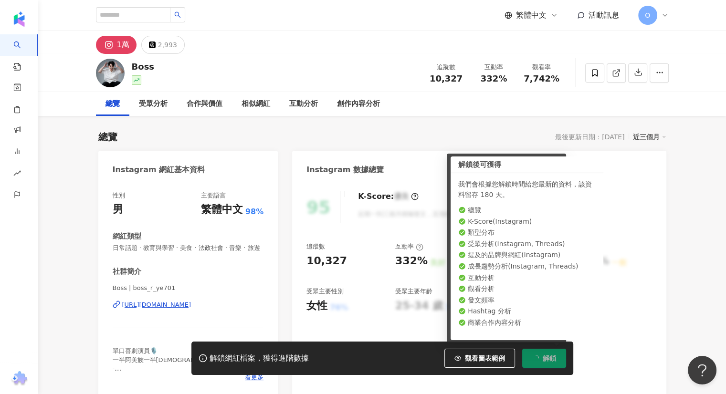
click at [531, 354] on button "解鎖" at bounding box center [544, 358] width 44 height 19
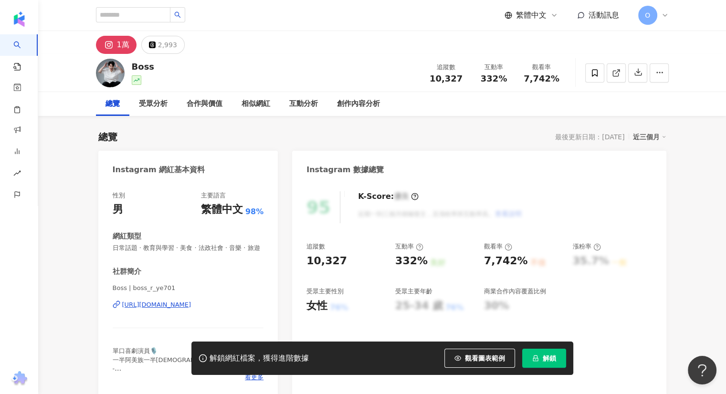
click at [111, 71] on img at bounding box center [110, 73] width 29 height 29
click at [119, 49] on div "1萬" at bounding box center [123, 44] width 12 height 13
click at [109, 46] on rect at bounding box center [108, 45] width 9 height 9
click at [545, 352] on button "解鎖" at bounding box center [544, 358] width 44 height 19
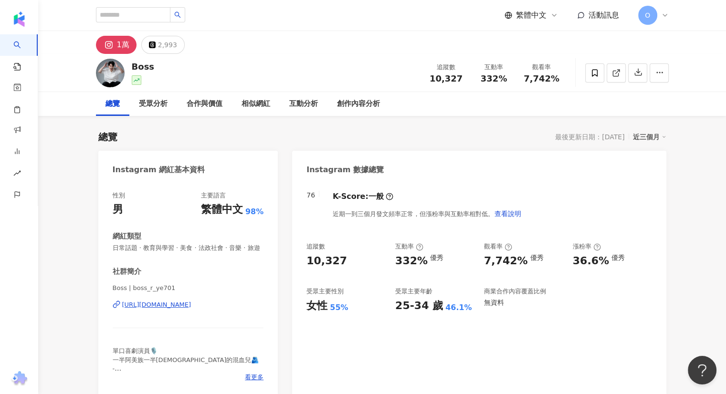
click at [108, 47] on icon at bounding box center [108, 45] width 6 height 6
click at [117, 41] on div "1萬" at bounding box center [123, 44] width 12 height 13
click at [108, 81] on img at bounding box center [110, 73] width 29 height 29
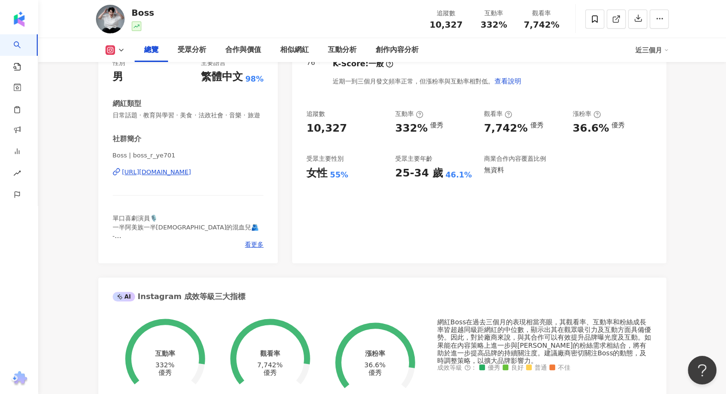
scroll to position [134, 0]
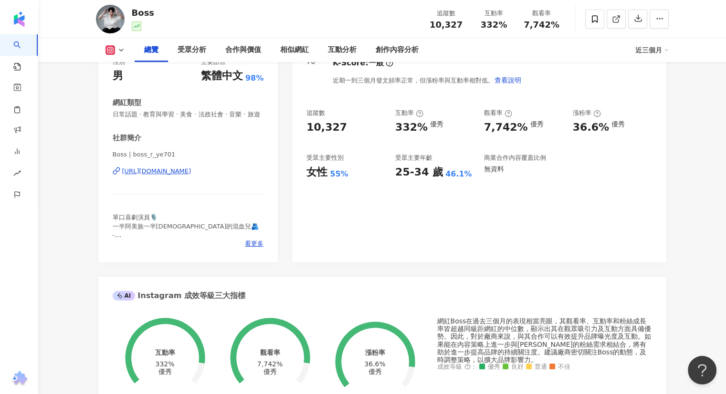
click at [117, 47] on icon at bounding box center [121, 50] width 8 height 8
click at [117, 68] on button "Instagram" at bounding box center [126, 67] width 51 height 13
click at [114, 50] on icon at bounding box center [110, 50] width 10 height 10
click at [114, 69] on button "Instagram" at bounding box center [126, 67] width 51 height 13
drag, startPoint x: 130, startPoint y: 13, endPoint x: 152, endPoint y: 12, distance: 21.5
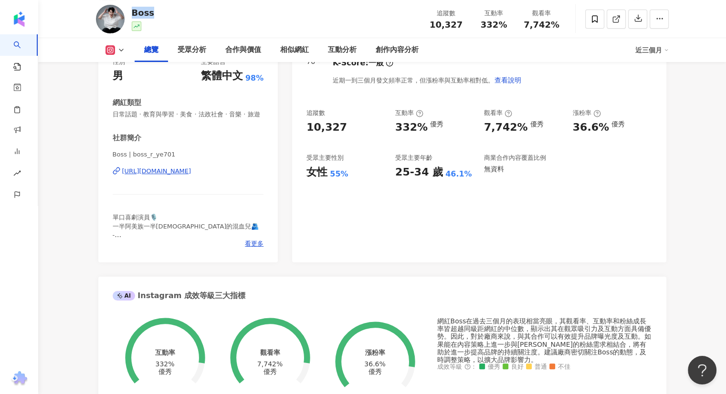
click at [152, 12] on div "Boss 追蹤數 10,327 互動率 332% 觀看率 7,742%" at bounding box center [382, 19] width 611 height 38
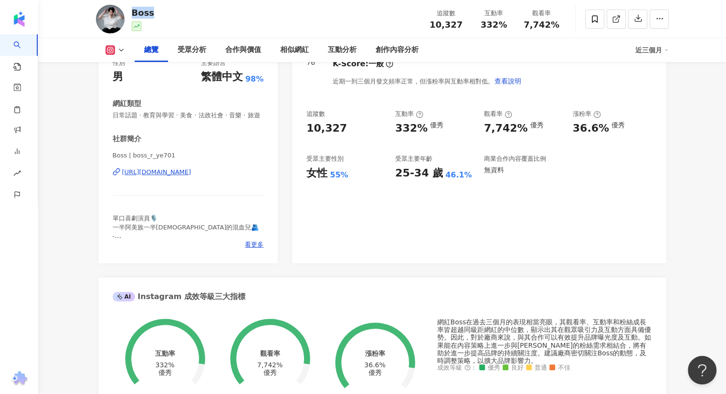
scroll to position [0, 0]
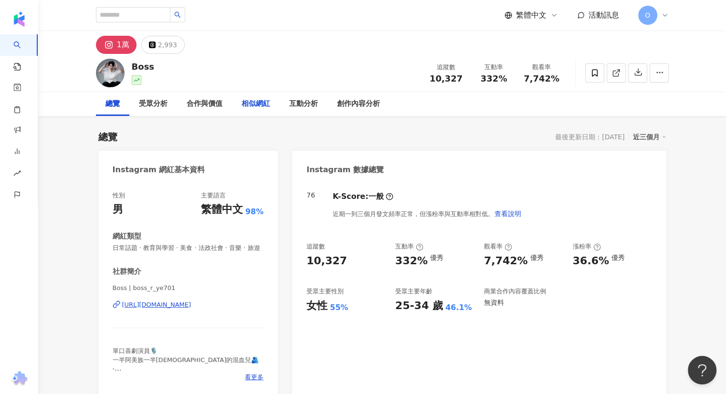
click at [240, 110] on div "相似網紅" at bounding box center [256, 104] width 48 height 24
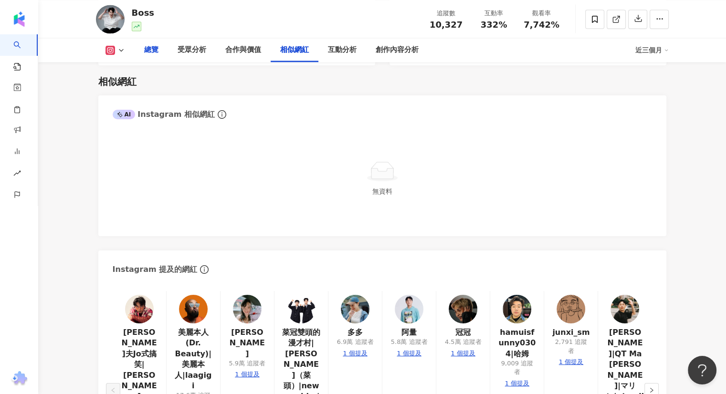
click at [148, 53] on div "總覽" at bounding box center [151, 49] width 14 height 11
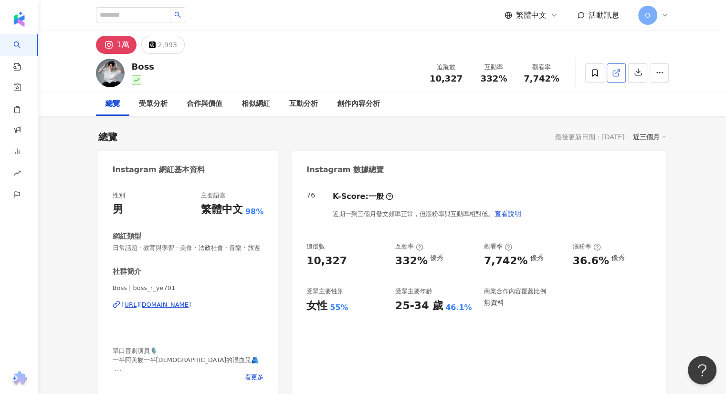
click at [612, 77] on span at bounding box center [616, 73] width 9 height 10
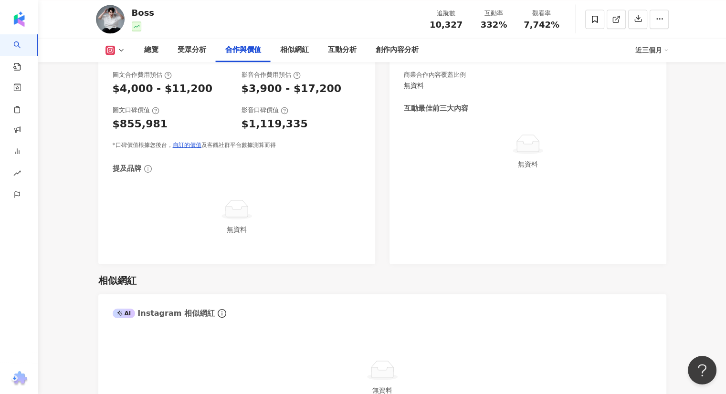
scroll to position [1316, 0]
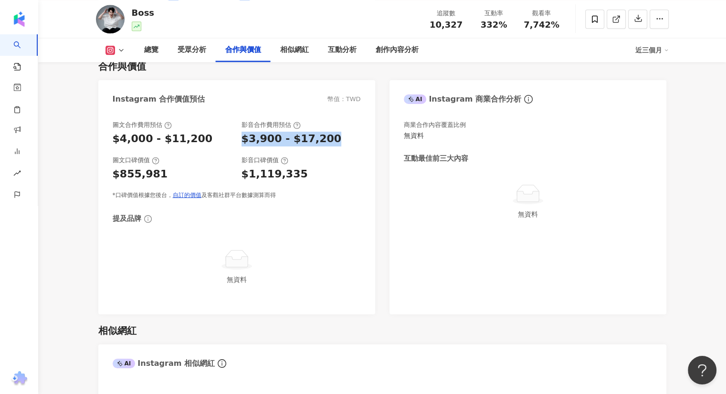
drag, startPoint x: 239, startPoint y: 136, endPoint x: 342, endPoint y: 138, distance: 102.6
click at [342, 138] on div "圖文合作費用預估 $4,000 - $11,200 影音合作費用預估 $3,900 - $17,200" at bounding box center [237, 134] width 248 height 26
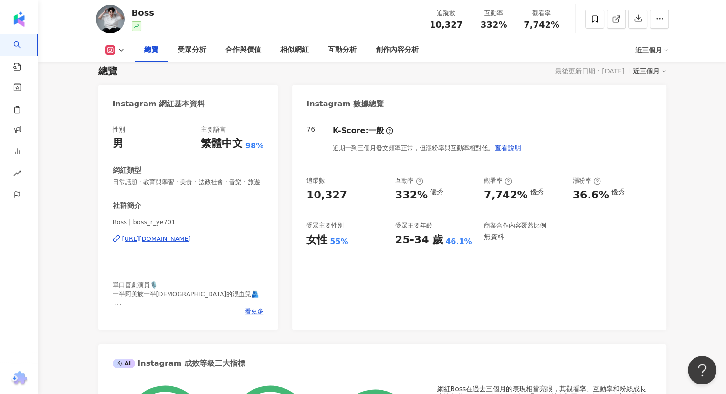
scroll to position [65, 0]
drag, startPoint x: 395, startPoint y: 244, endPoint x: 424, endPoint y: 239, distance: 29.7
click at [424, 239] on div "25-34 歲" at bounding box center [419, 241] width 48 height 15
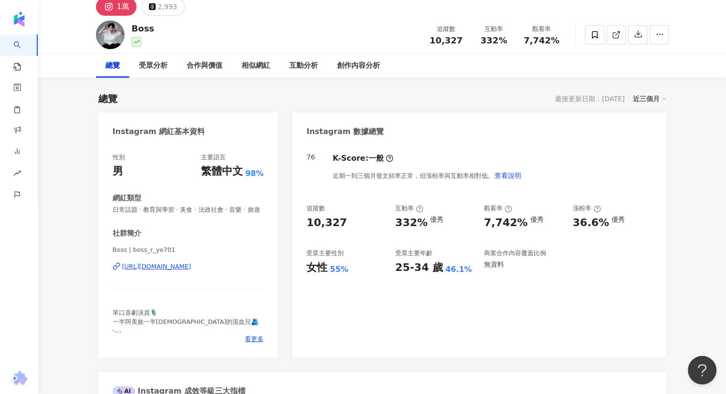
scroll to position [0, 0]
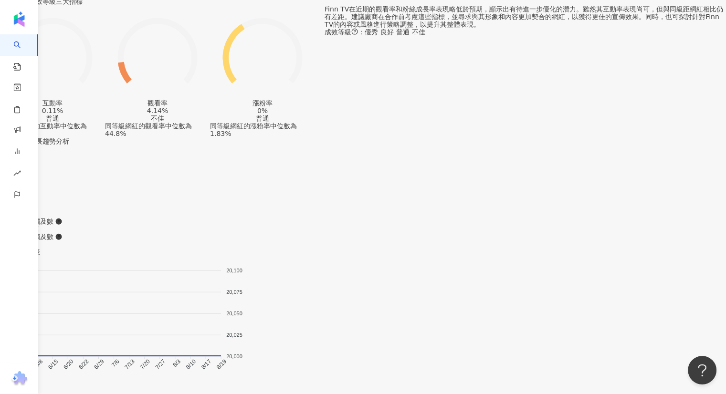
scroll to position [689, 0]
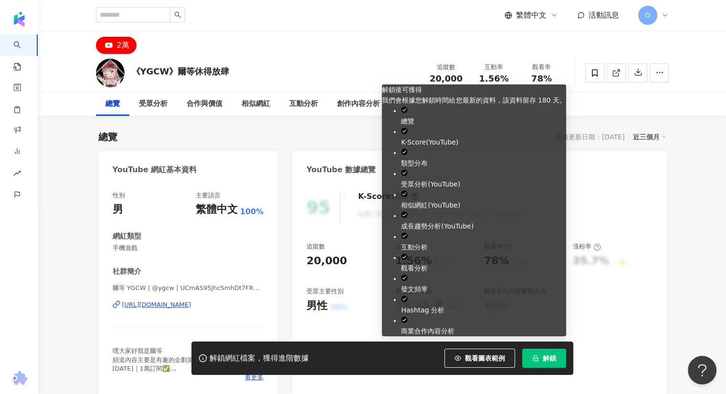
click at [537, 361] on icon "lock" at bounding box center [535, 358] width 7 height 7
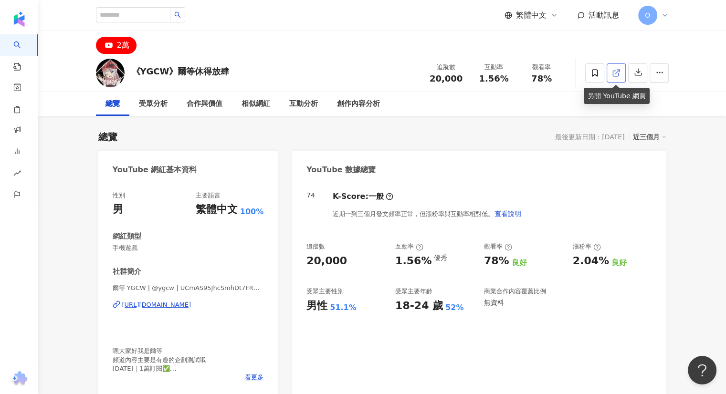
click at [613, 73] on icon at bounding box center [616, 73] width 9 height 9
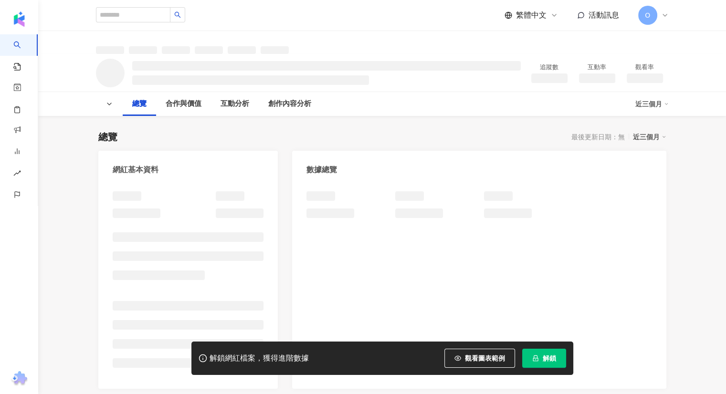
click at [533, 353] on button "解鎖" at bounding box center [544, 358] width 44 height 19
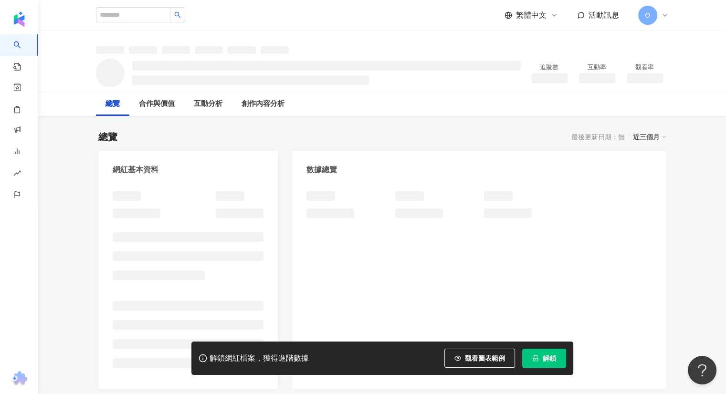
click at [539, 356] on button "解鎖" at bounding box center [544, 358] width 44 height 19
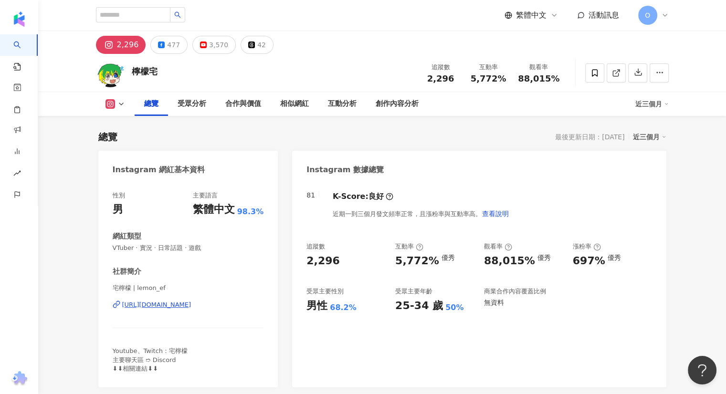
scroll to position [80, 0]
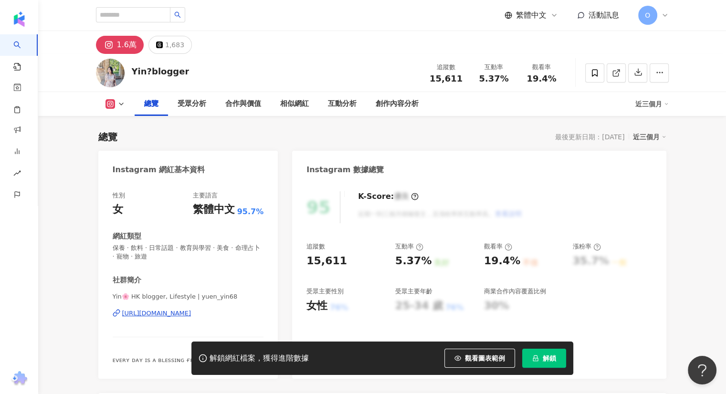
click at [551, 356] on span "解鎖" at bounding box center [548, 358] width 13 height 8
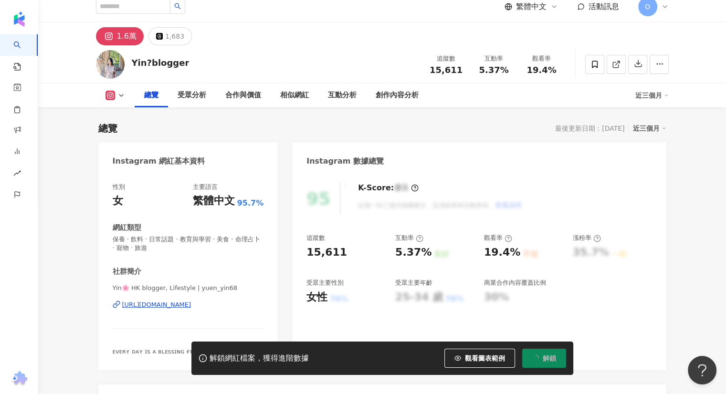
scroll to position [9, 0]
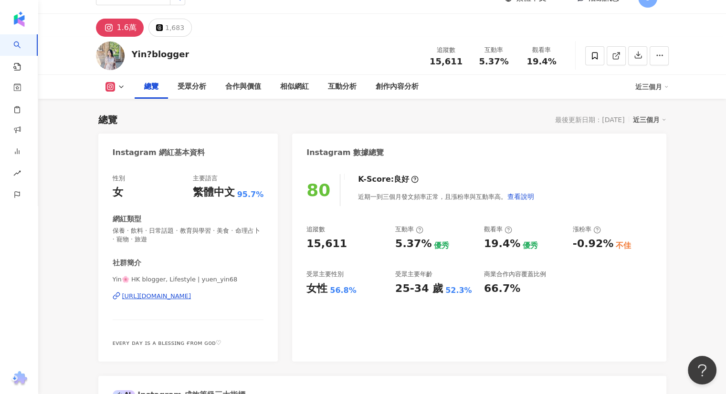
scroll to position [18, 0]
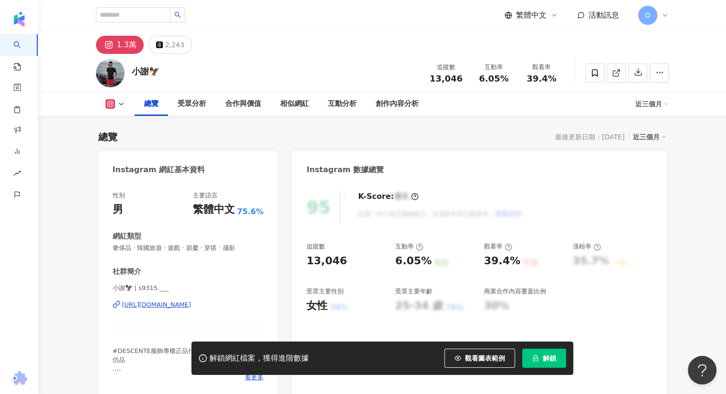
click at [541, 356] on button "解鎖" at bounding box center [544, 358] width 44 height 19
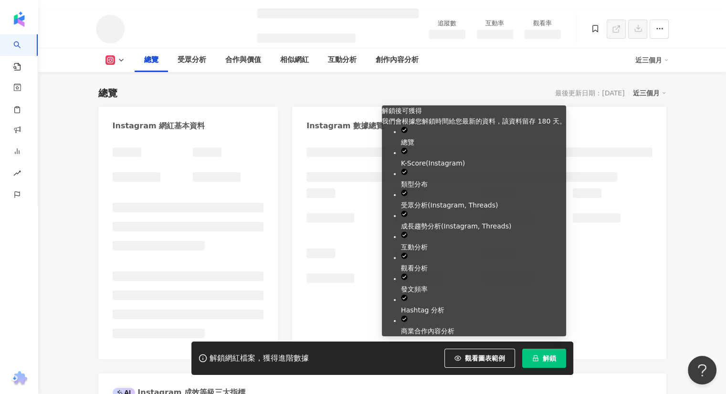
scroll to position [54, 0]
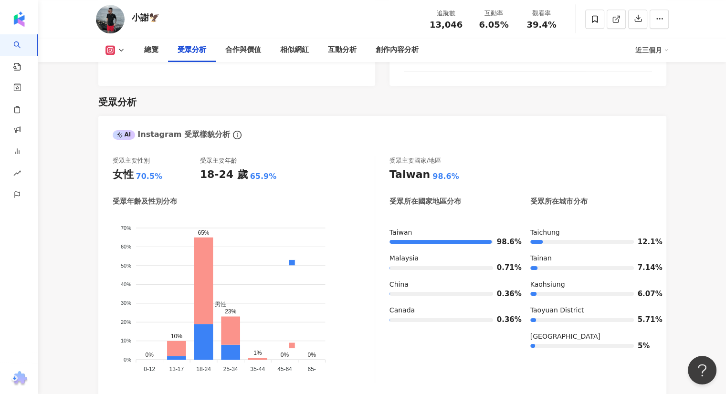
scroll to position [791, 0]
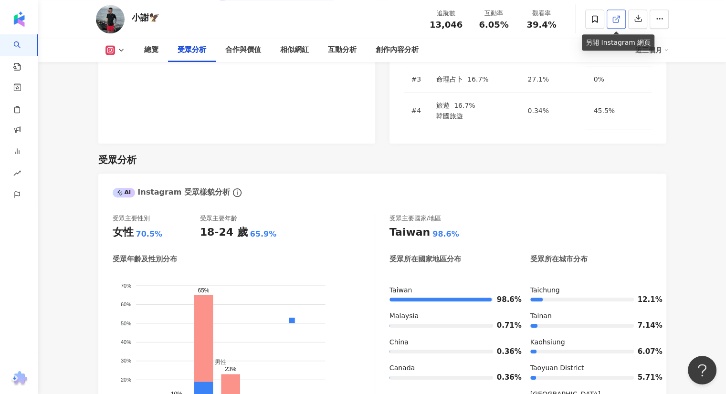
click at [613, 22] on icon at bounding box center [615, 19] width 5 height 5
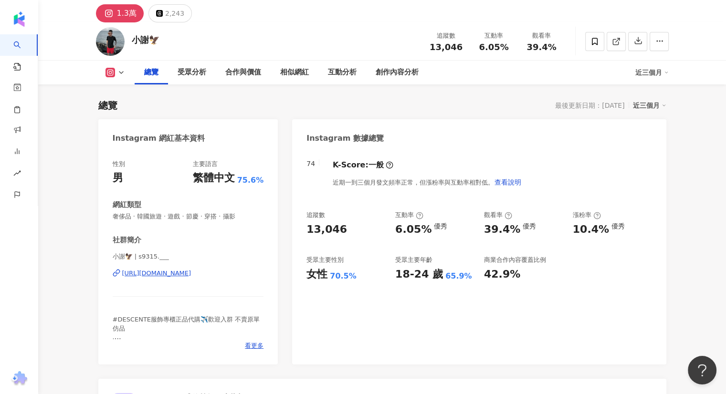
scroll to position [31, 0]
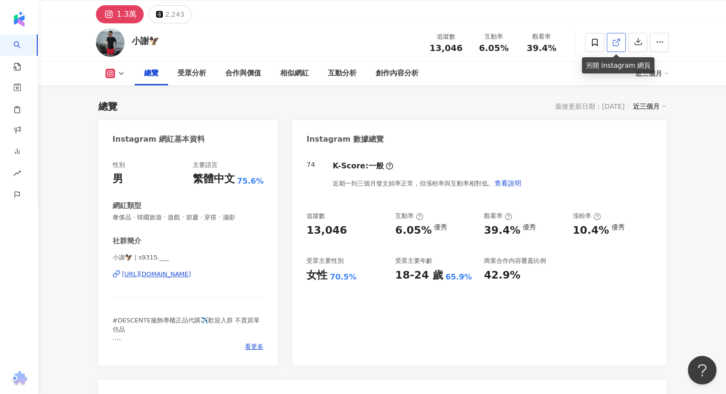
click at [615, 47] on span at bounding box center [616, 42] width 9 height 10
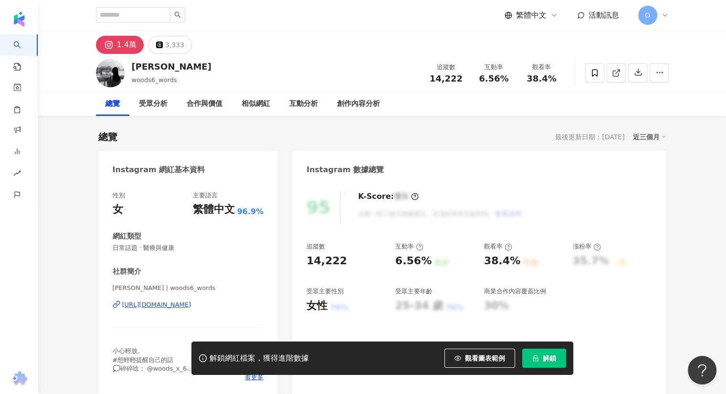
click at [547, 358] on span "解鎖" at bounding box center [548, 358] width 13 height 8
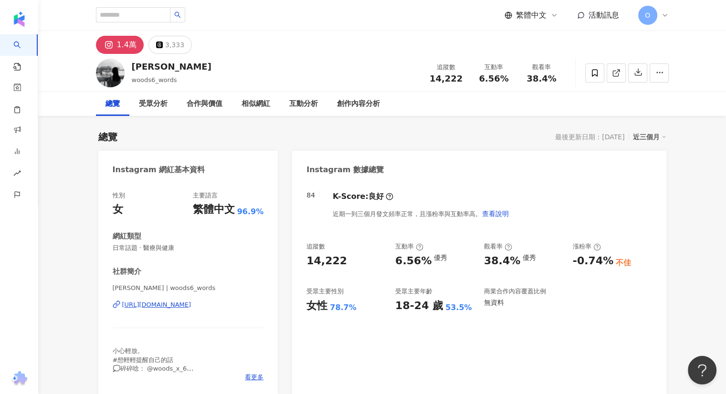
scroll to position [29, 0]
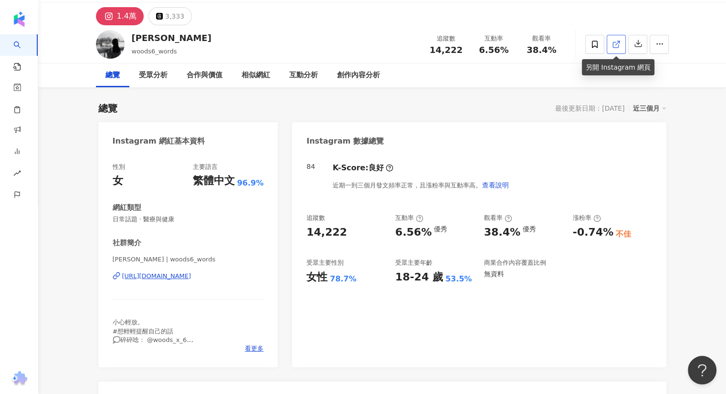
click at [616, 40] on icon at bounding box center [616, 44] width 9 height 9
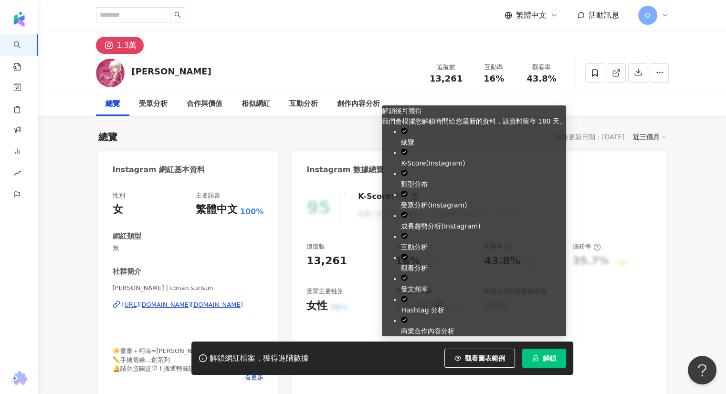
click at [538, 357] on icon "lock" at bounding box center [535, 358] width 7 height 7
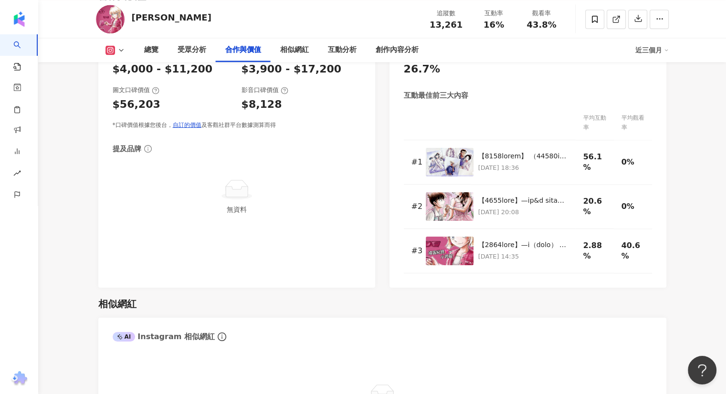
scroll to position [1372, 0]
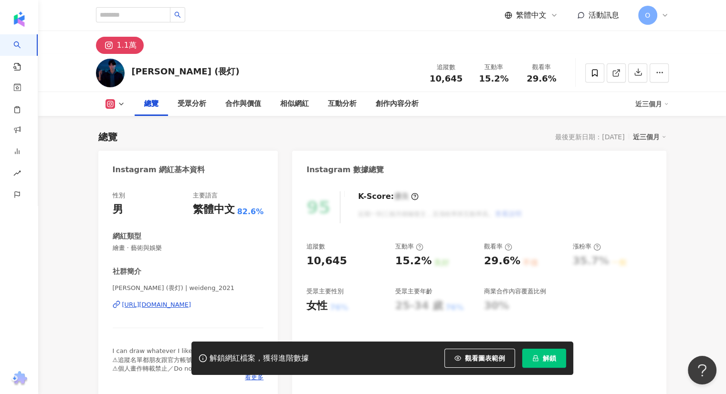
scroll to position [62, 0]
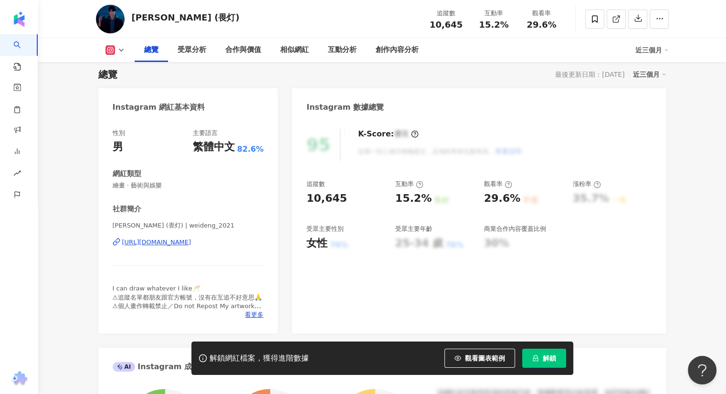
click at [542, 353] on button "解鎖" at bounding box center [544, 358] width 44 height 19
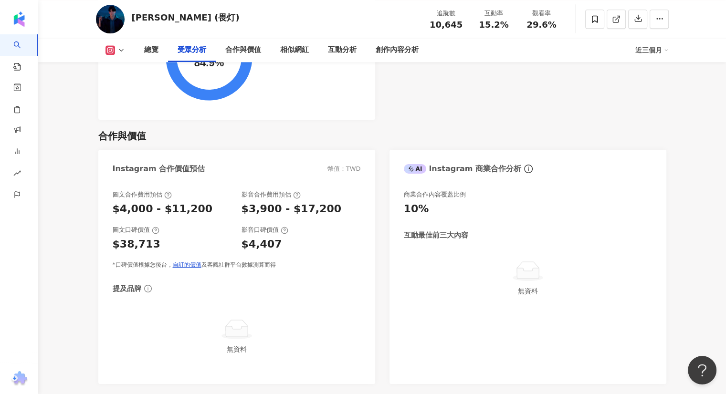
scroll to position [947, 0]
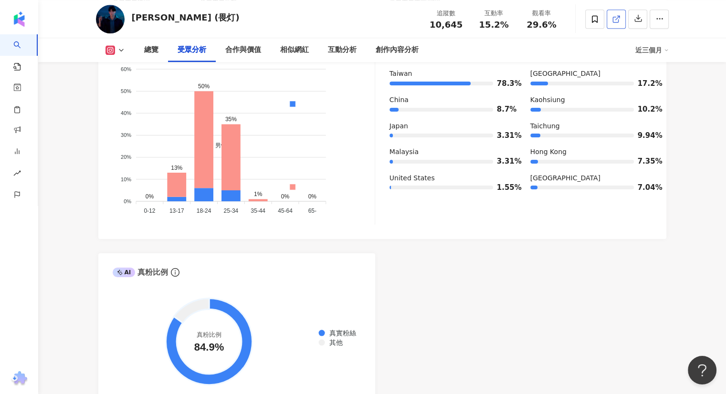
click at [611, 14] on link at bounding box center [615, 19] width 19 height 19
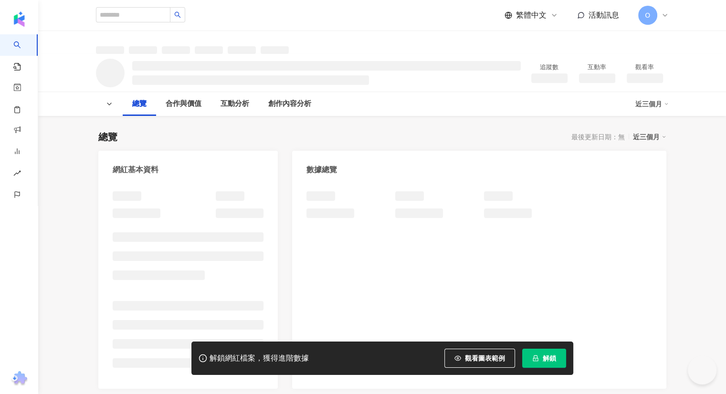
click at [558, 356] on button "解鎖" at bounding box center [544, 358] width 44 height 19
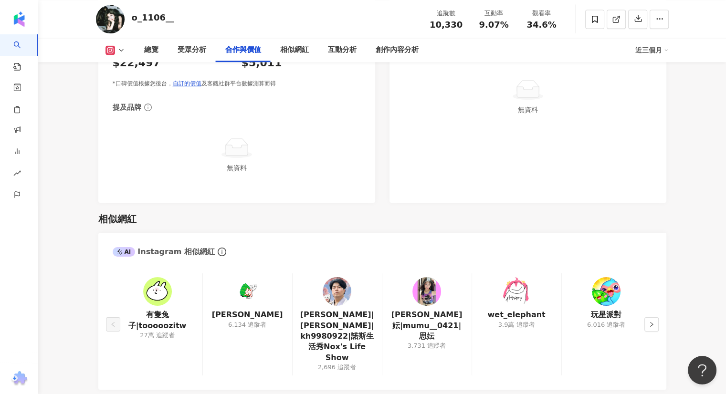
scroll to position [1402, 0]
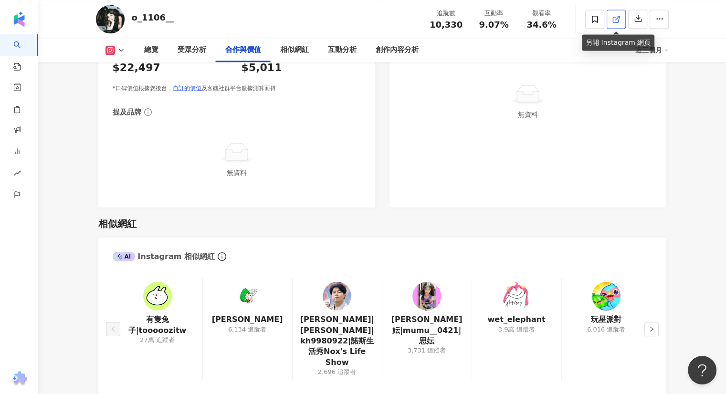
click at [612, 20] on icon at bounding box center [616, 19] width 9 height 9
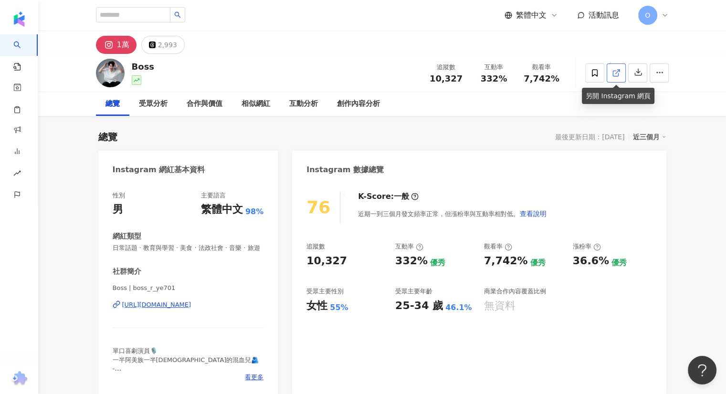
click at [617, 70] on polyline at bounding box center [618, 71] width 2 height 2
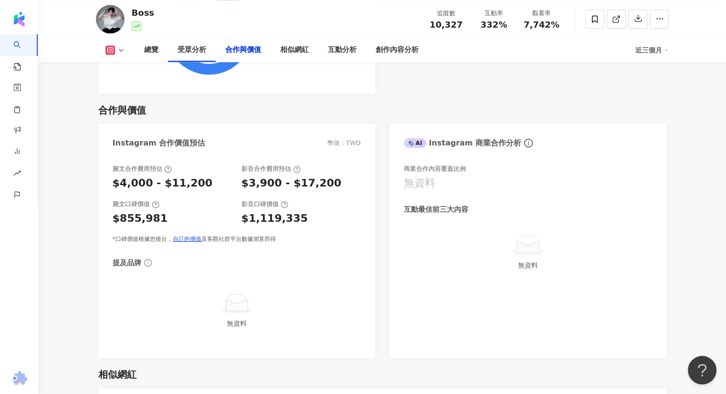
scroll to position [1280, 0]
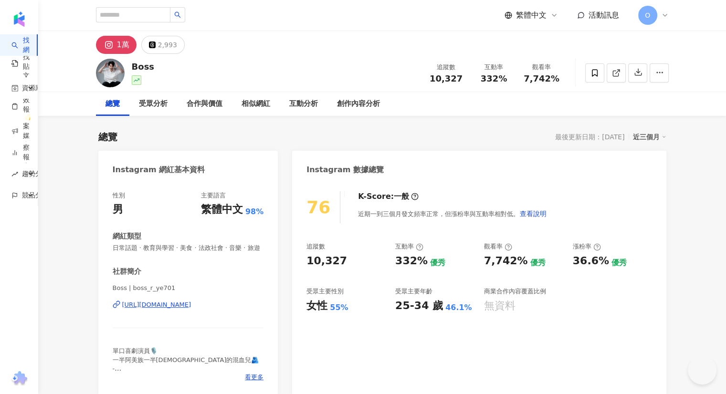
click at [43, 44] on div "1萬 2,993" at bounding box center [381, 42] width 687 height 23
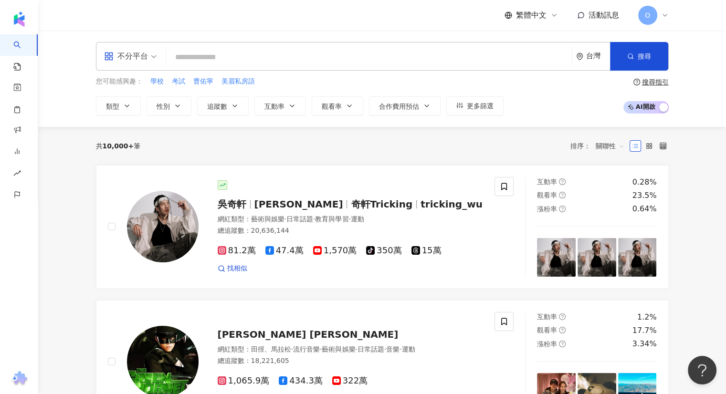
click at [171, 57] on input "search" at bounding box center [369, 57] width 398 height 18
click at [216, 106] on span "追蹤數" at bounding box center [217, 107] width 20 height 8
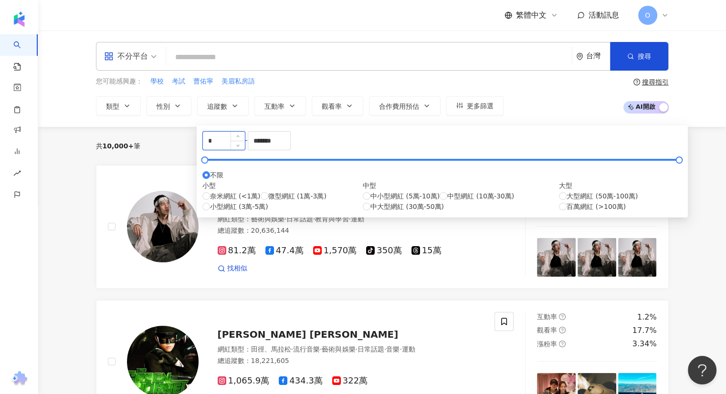
click at [227, 146] on input "*" at bounding box center [224, 141] width 42 height 18
type input "****"
click at [290, 147] on input "*******" at bounding box center [269, 141] width 42 height 18
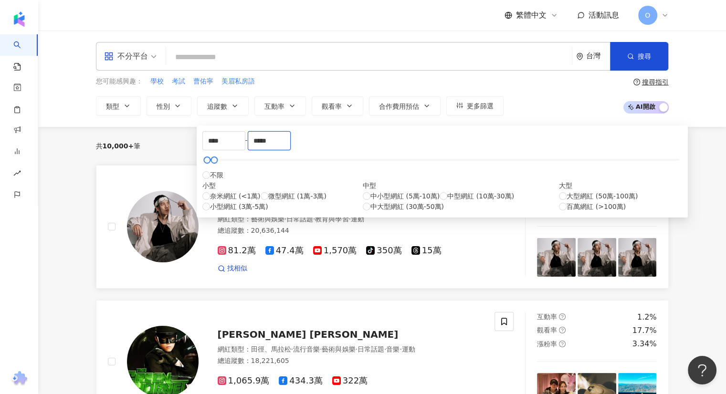
type input "*****"
click at [504, 166] on link "吳奇軒 Wu Hsuan 奇軒Tricking tricking_wu 網紅類型 ： 藝術與娛樂 · 日常話題 · 教育與學習 · 運動 總追蹤數 ： 20,…" at bounding box center [382, 227] width 572 height 124
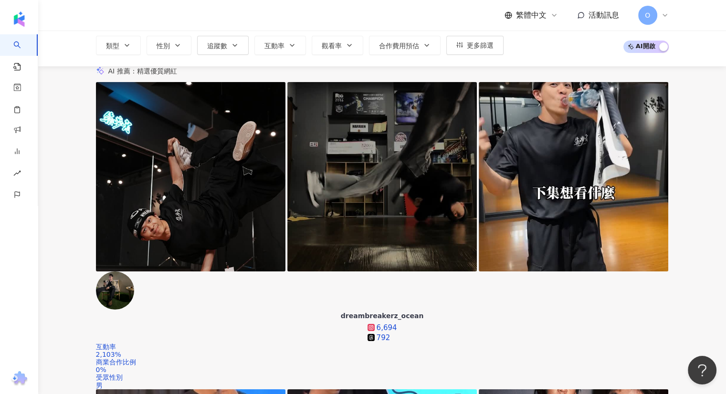
scroll to position [0, 282]
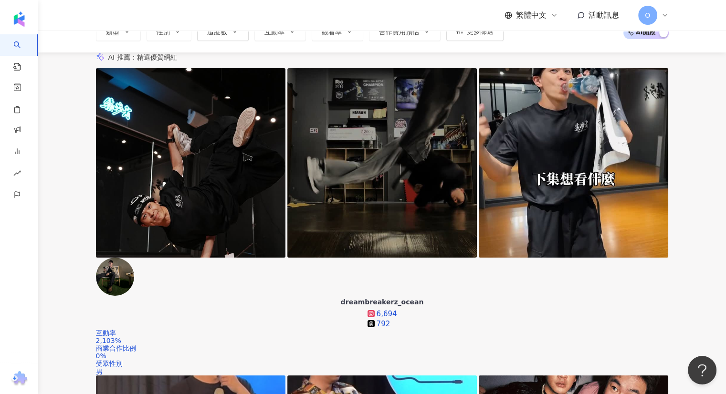
scroll to position [0, 307]
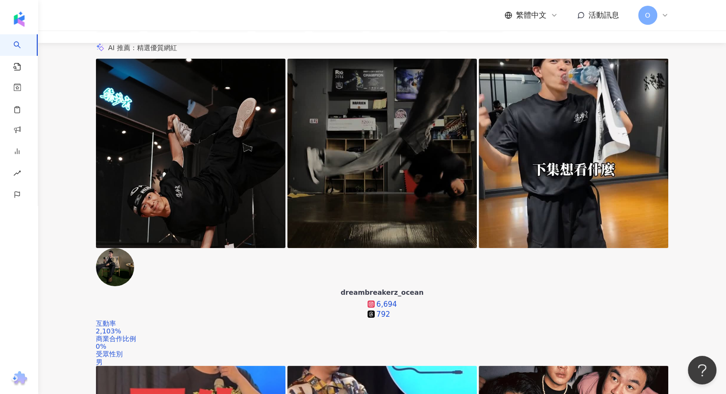
scroll to position [0, 589]
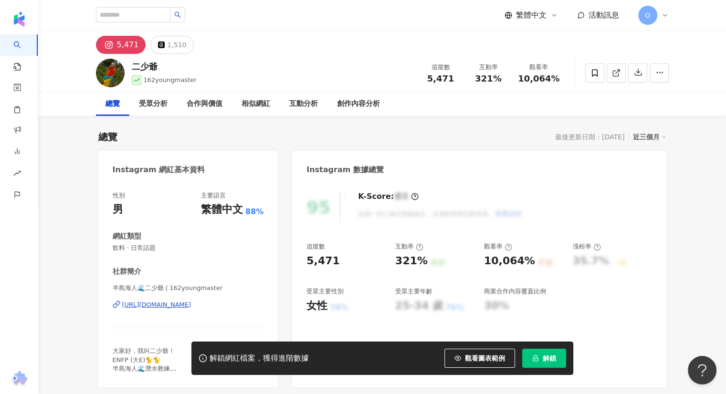
click at [540, 357] on button "解鎖" at bounding box center [544, 358] width 44 height 19
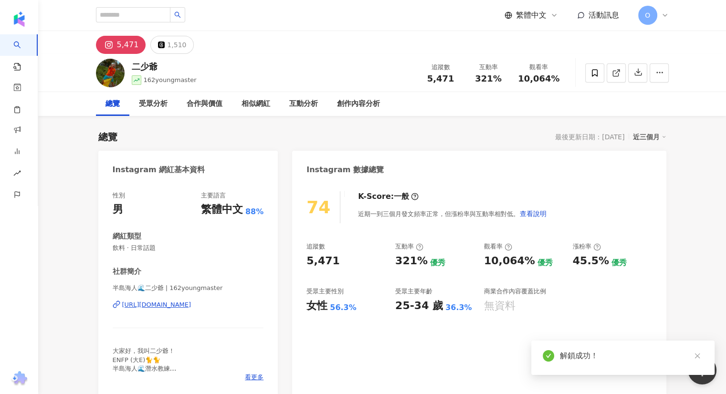
scroll to position [506, 0]
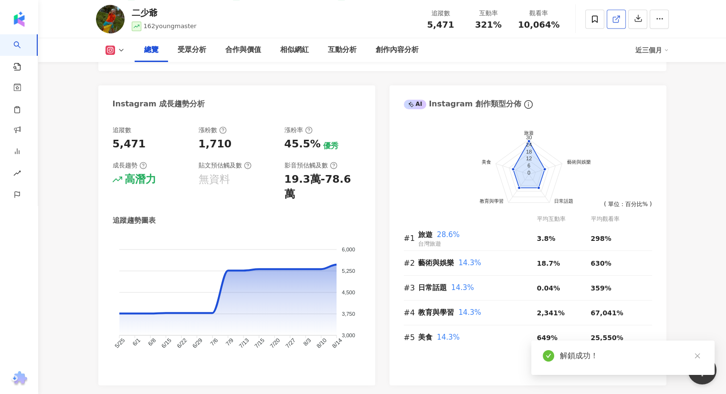
click at [614, 23] on span at bounding box center [616, 19] width 9 height 10
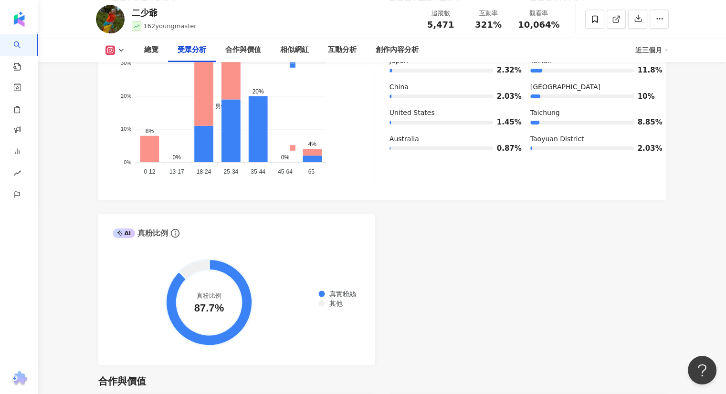
scroll to position [996, 0]
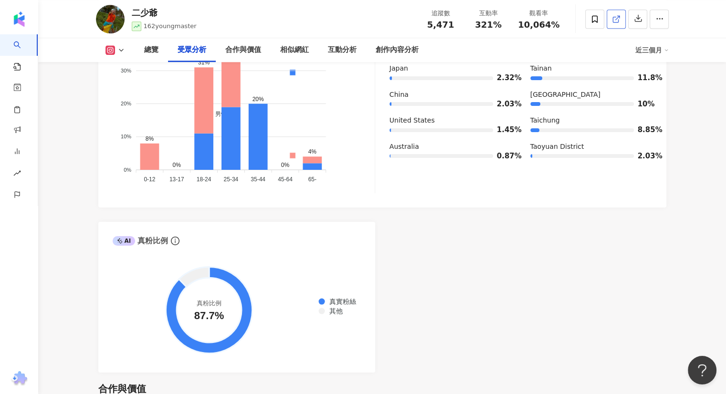
click at [619, 10] on link at bounding box center [615, 19] width 19 height 19
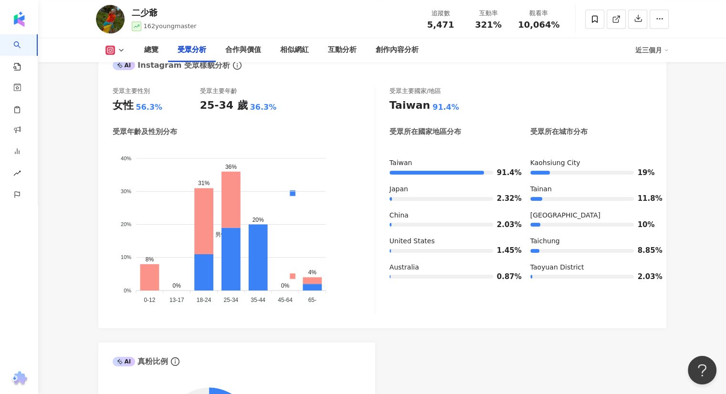
scroll to position [1280, 0]
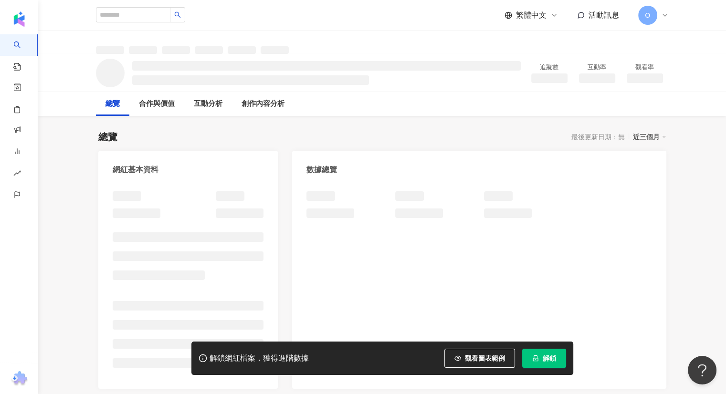
click at [539, 355] on button "解鎖" at bounding box center [544, 358] width 44 height 19
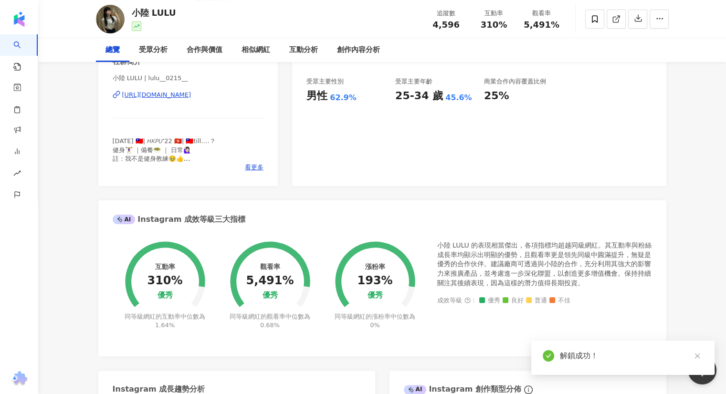
scroll to position [134, 0]
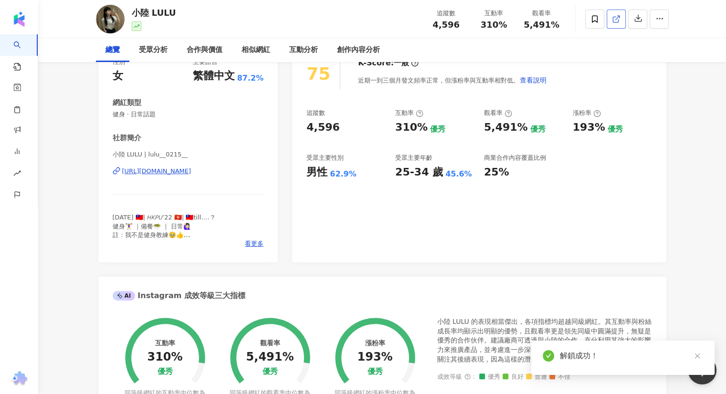
click at [610, 23] on link at bounding box center [615, 19] width 19 height 19
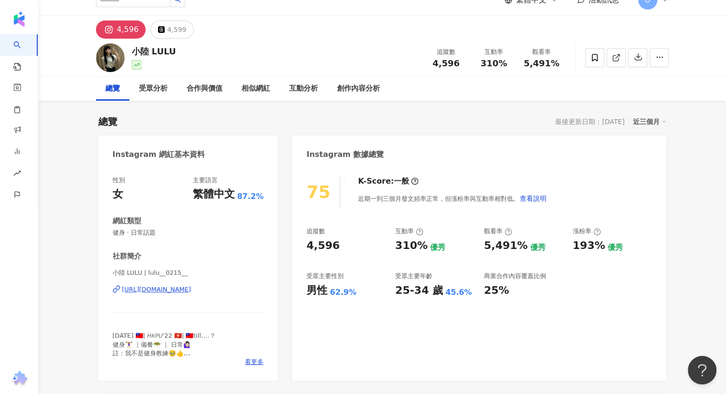
scroll to position [0, 0]
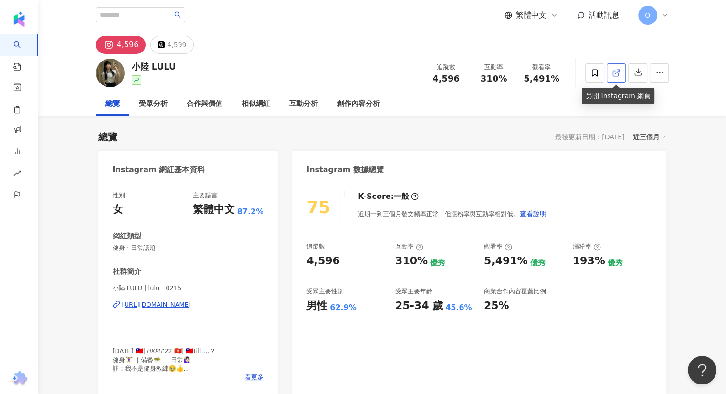
click at [614, 73] on icon at bounding box center [616, 73] width 9 height 9
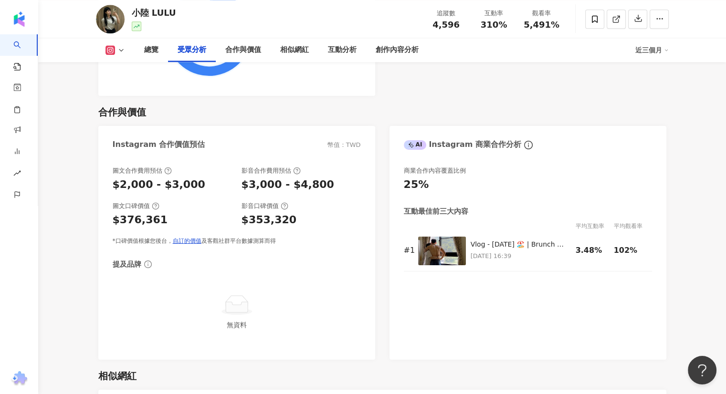
scroll to position [1247, 0]
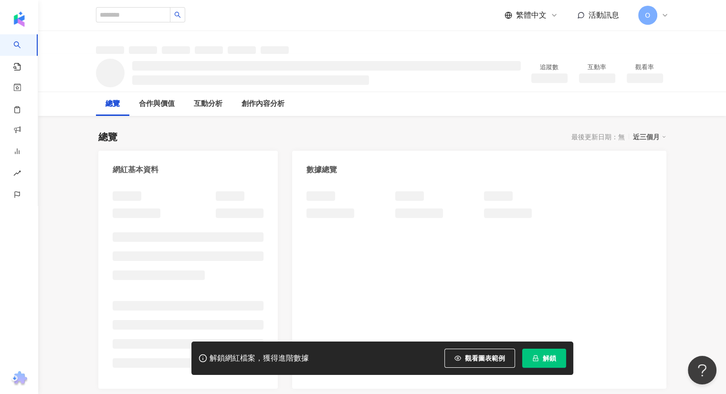
click at [548, 361] on span "解鎖" at bounding box center [548, 358] width 13 height 8
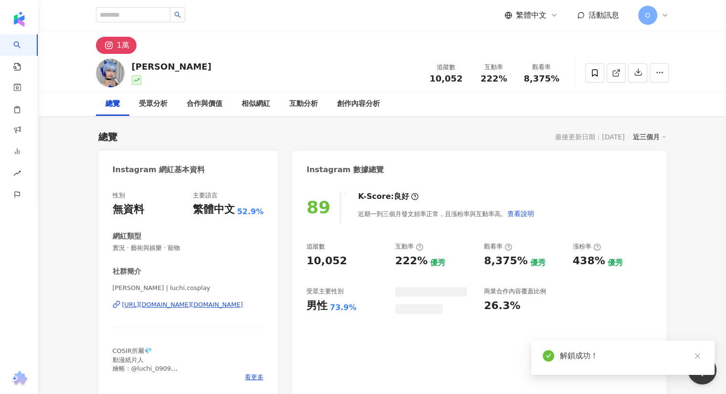
scroll to position [70, 0]
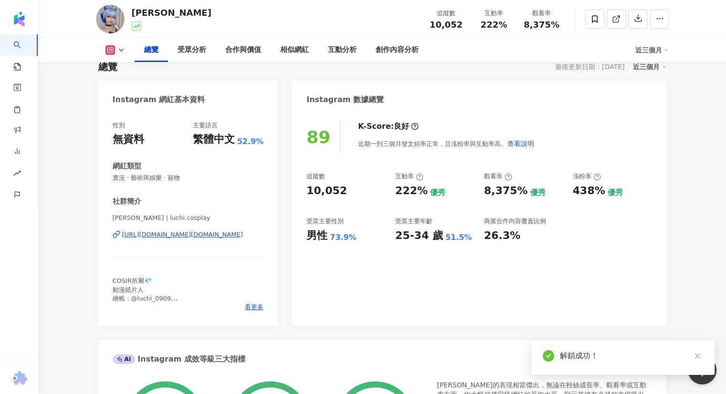
click at [613, 22] on icon at bounding box center [615, 19] width 5 height 5
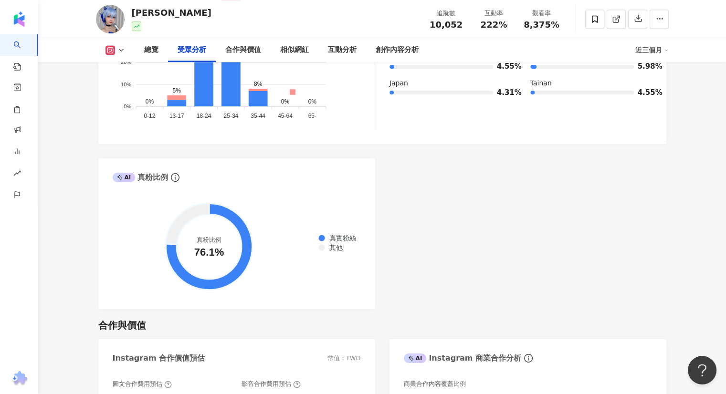
scroll to position [1059, 0]
click at [614, 23] on span at bounding box center [616, 19] width 9 height 10
